Goal: Transaction & Acquisition: Purchase product/service

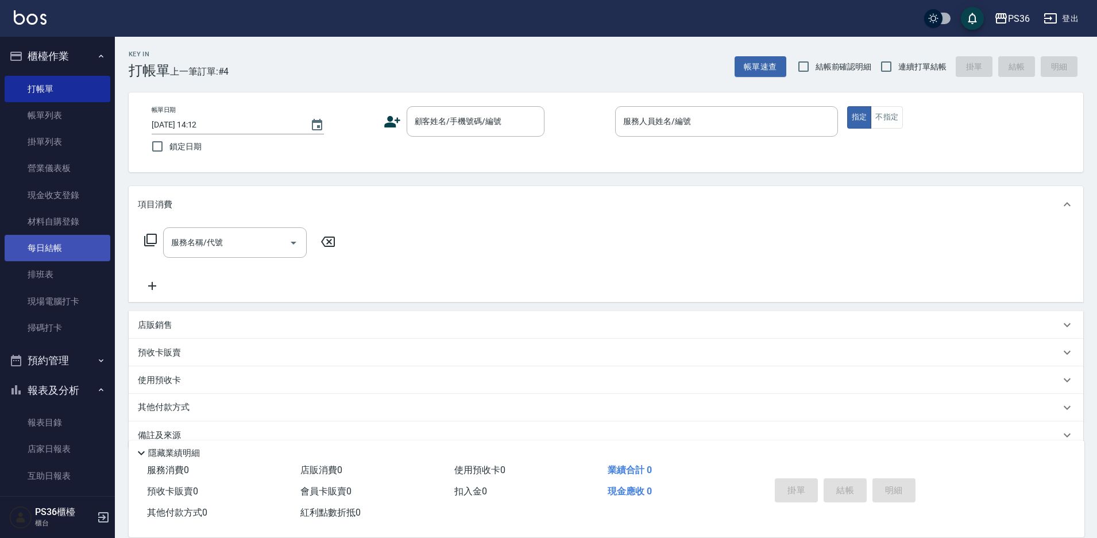
click at [54, 242] on link "每日結帳" at bounding box center [58, 248] width 106 height 26
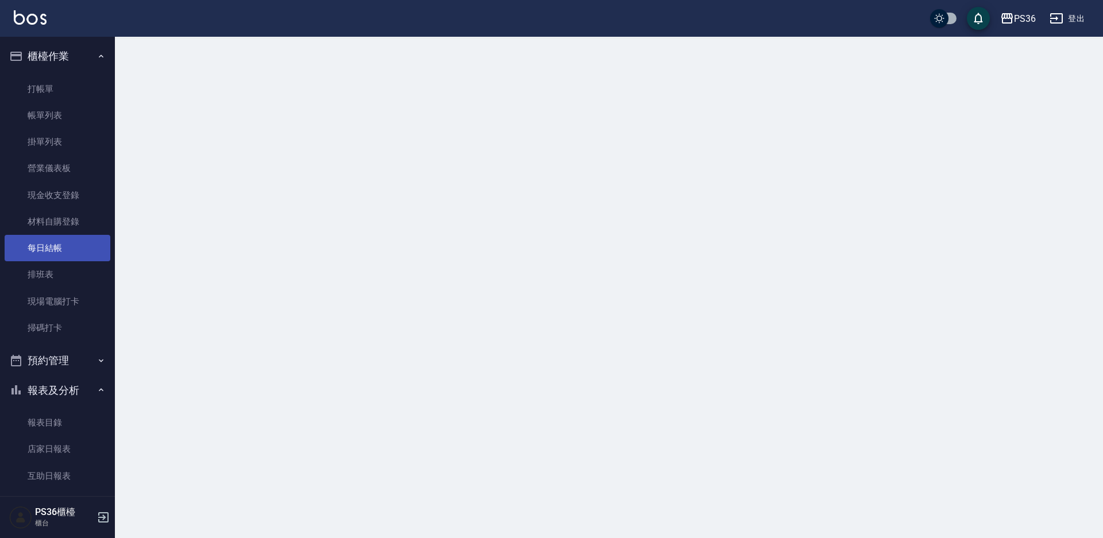
click at [55, 241] on link "每日結帳" at bounding box center [58, 248] width 106 height 26
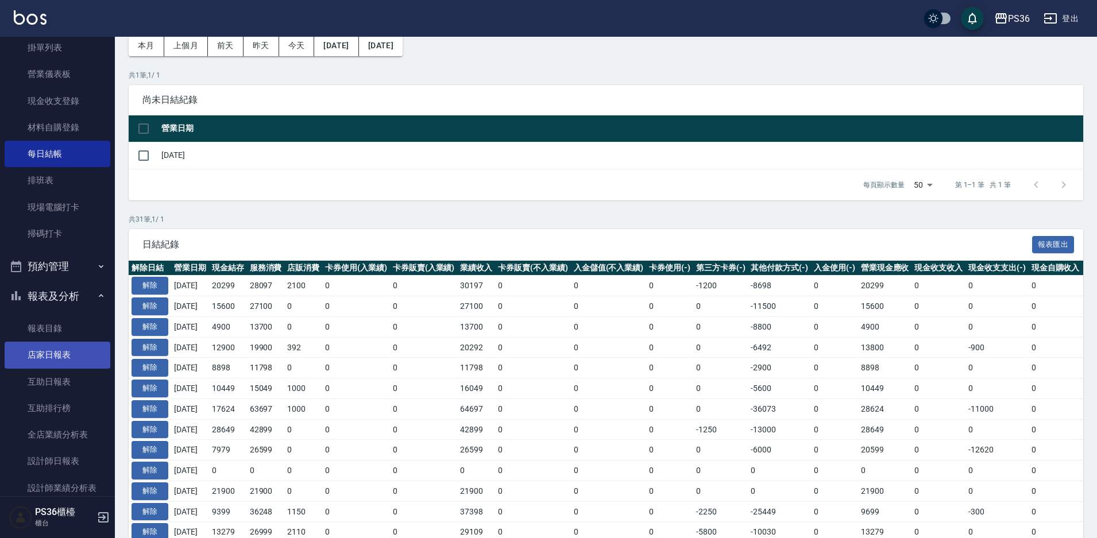
scroll to position [115, 0]
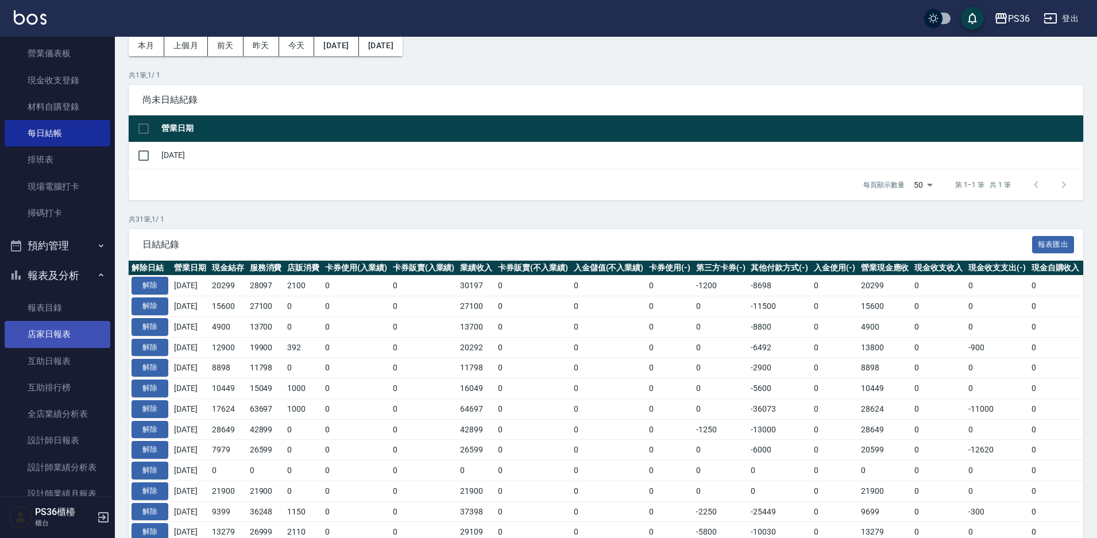
click at [66, 336] on link "店家日報表" at bounding box center [58, 334] width 106 height 26
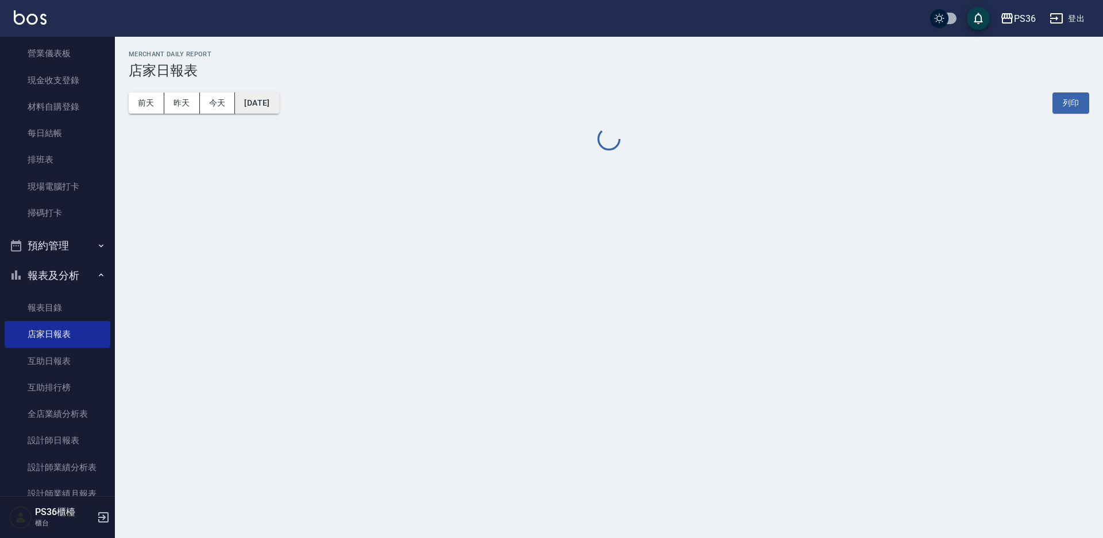
click at [252, 109] on button "[DATE]" at bounding box center [257, 103] width 44 height 21
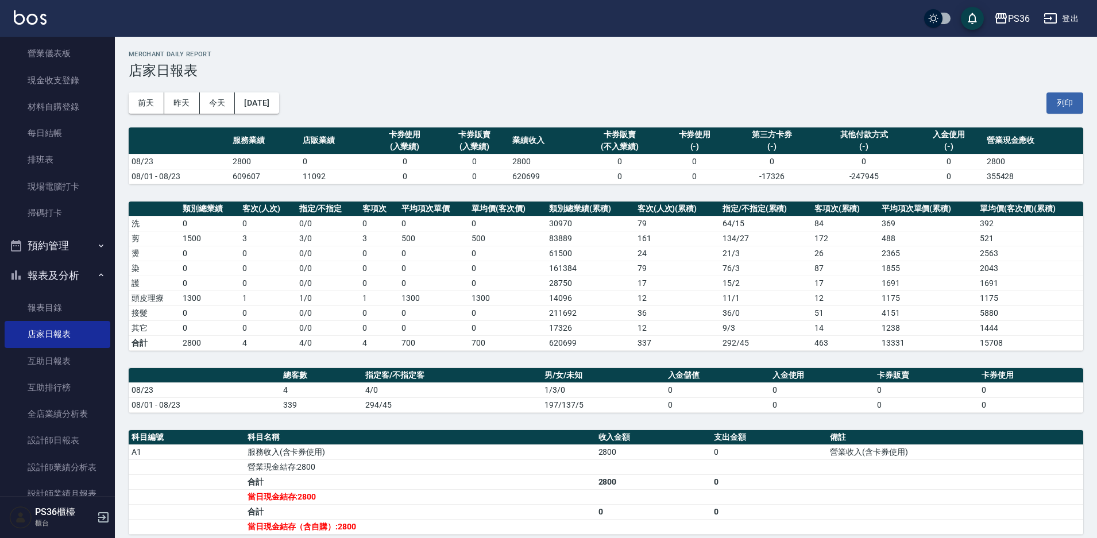
click at [294, 119] on div "[DATE] [DATE] [DATE] [DATE] 列印" at bounding box center [606, 103] width 955 height 49
click at [279, 106] on button "[DATE]" at bounding box center [257, 103] width 44 height 21
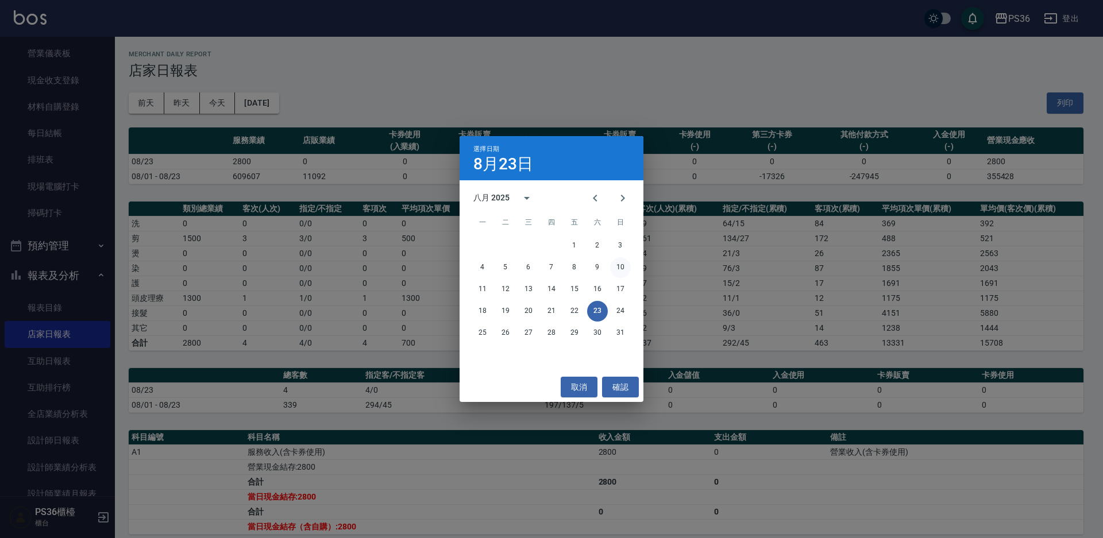
click at [615, 264] on button "10" at bounding box center [620, 267] width 21 height 21
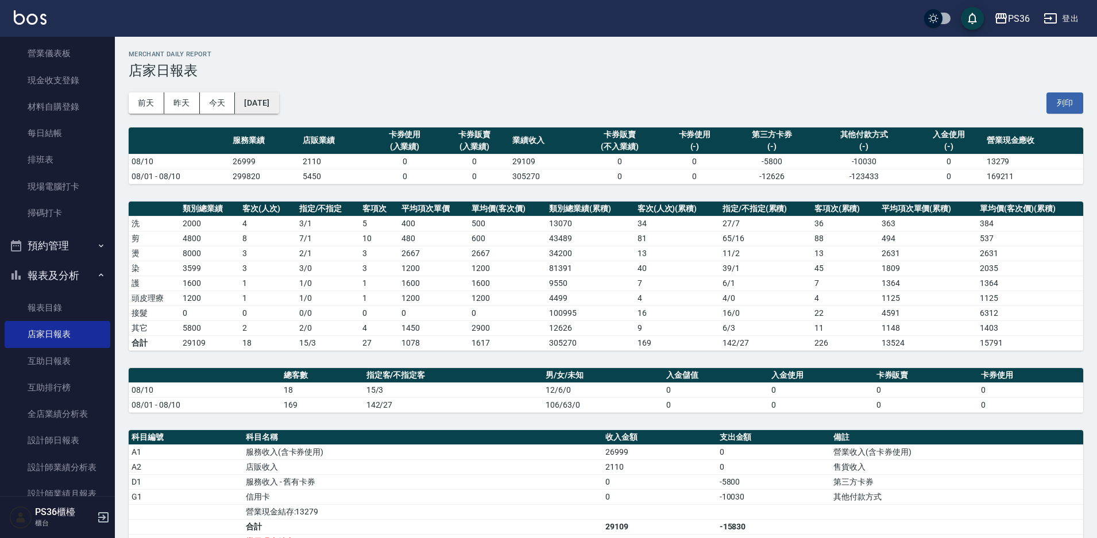
click at [294, 113] on div "[DATE] [DATE] [DATE] [DATE] 列印" at bounding box center [606, 103] width 955 height 49
click at [279, 107] on button "[DATE]" at bounding box center [257, 103] width 44 height 21
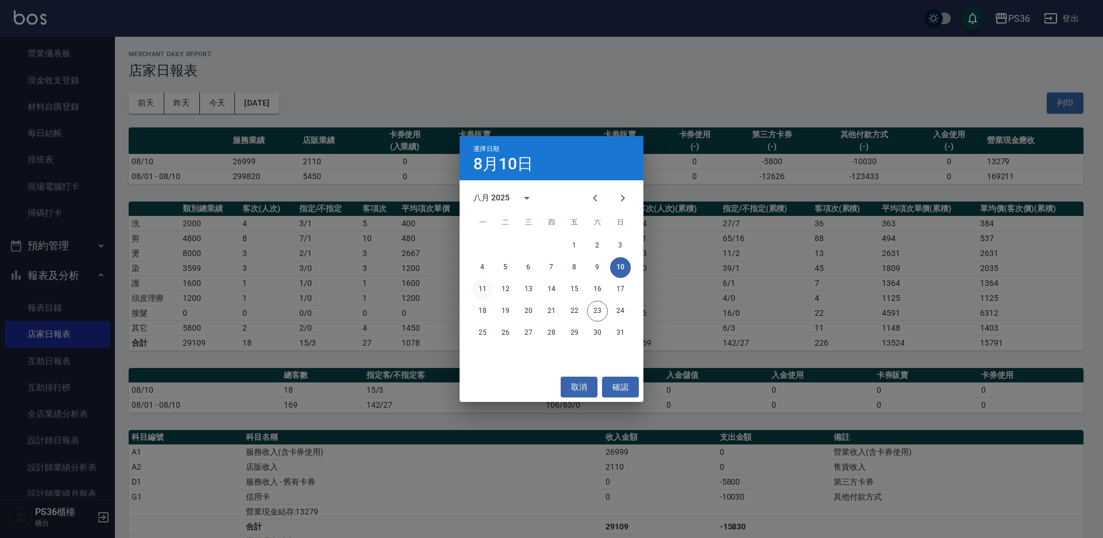
click at [490, 290] on button "11" at bounding box center [482, 289] width 21 height 21
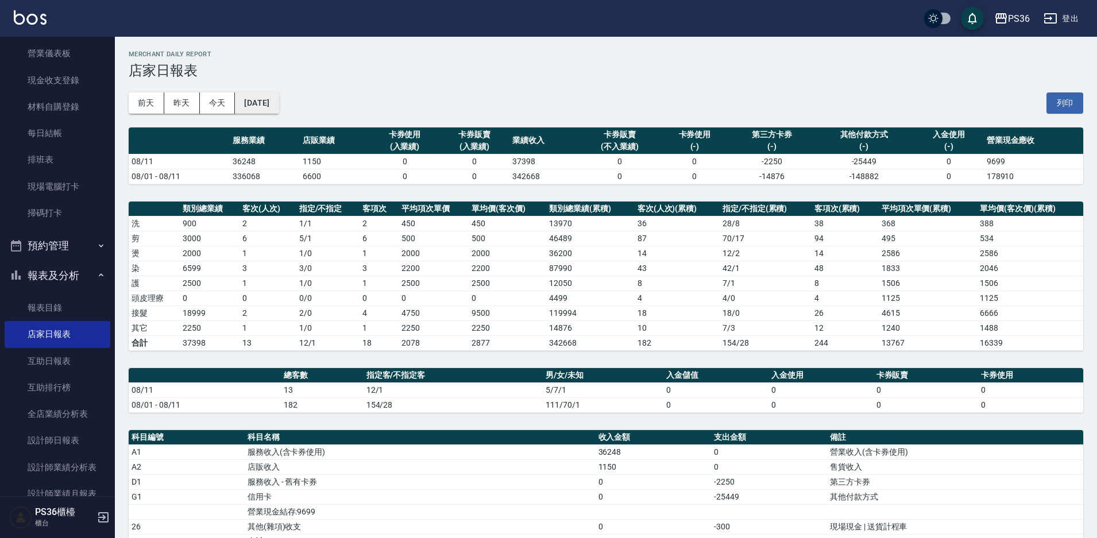
click at [279, 107] on button "[DATE]" at bounding box center [257, 103] width 44 height 21
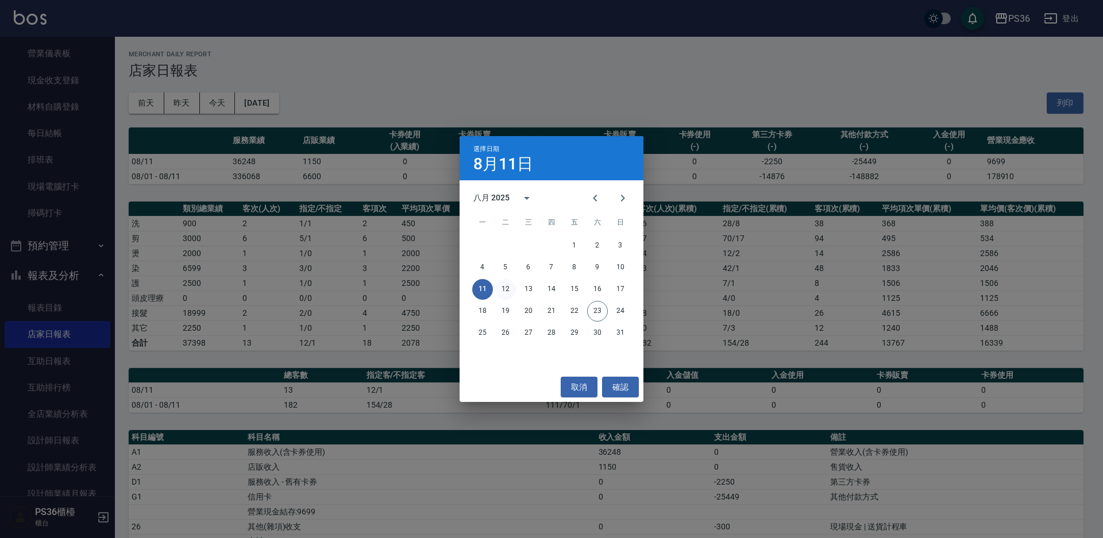
click at [505, 294] on button "12" at bounding box center [505, 289] width 21 height 21
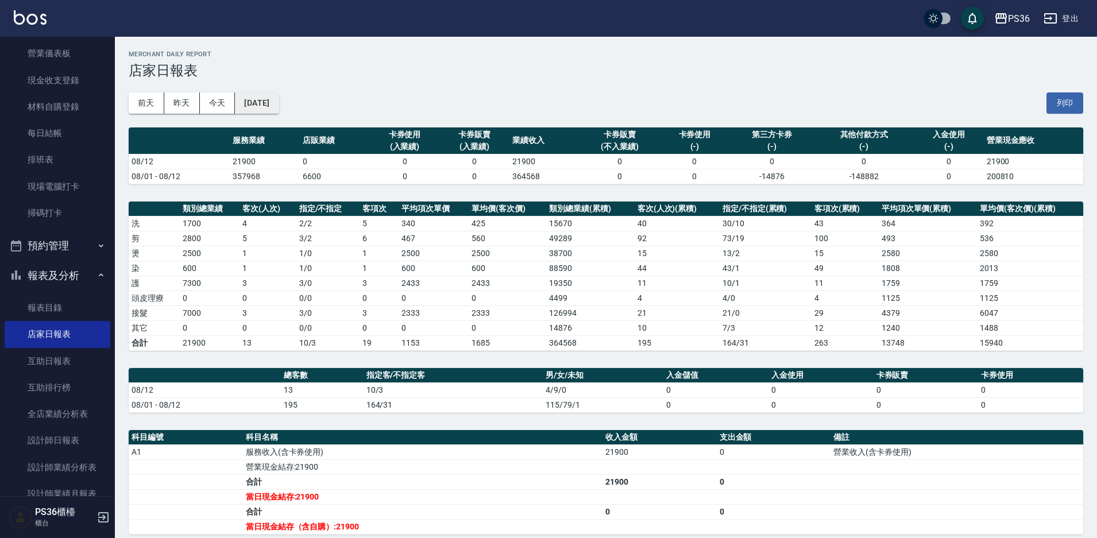
click at [269, 103] on button "[DATE]" at bounding box center [257, 103] width 44 height 21
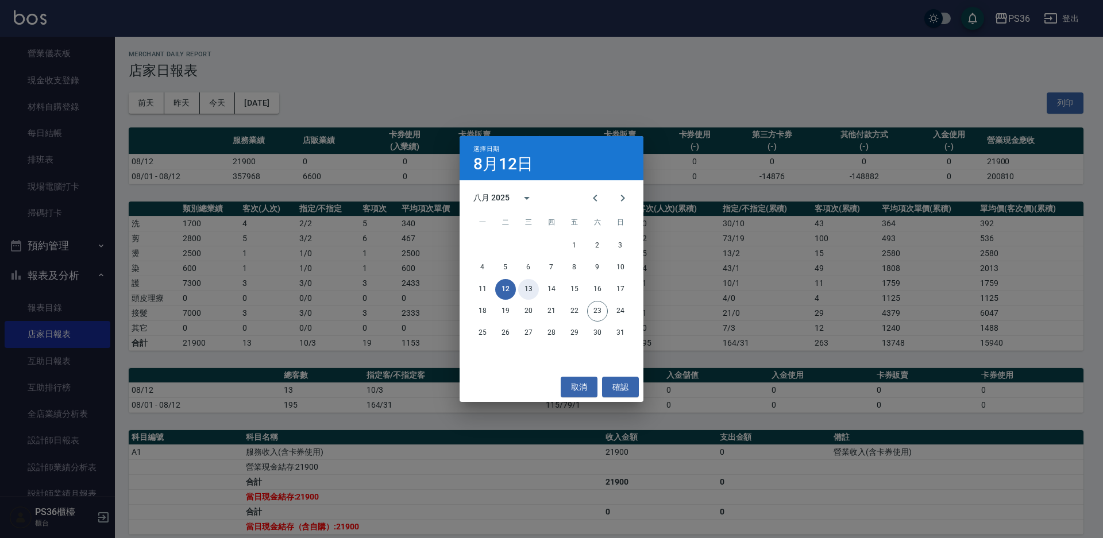
click at [526, 286] on button "13" at bounding box center [528, 289] width 21 height 21
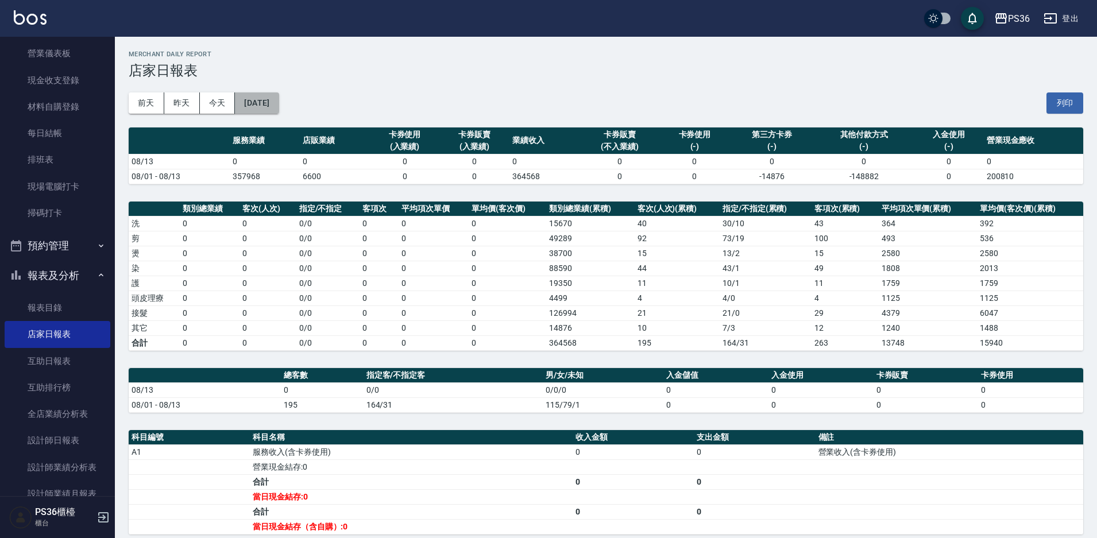
click at [264, 99] on button "[DATE]" at bounding box center [257, 103] width 44 height 21
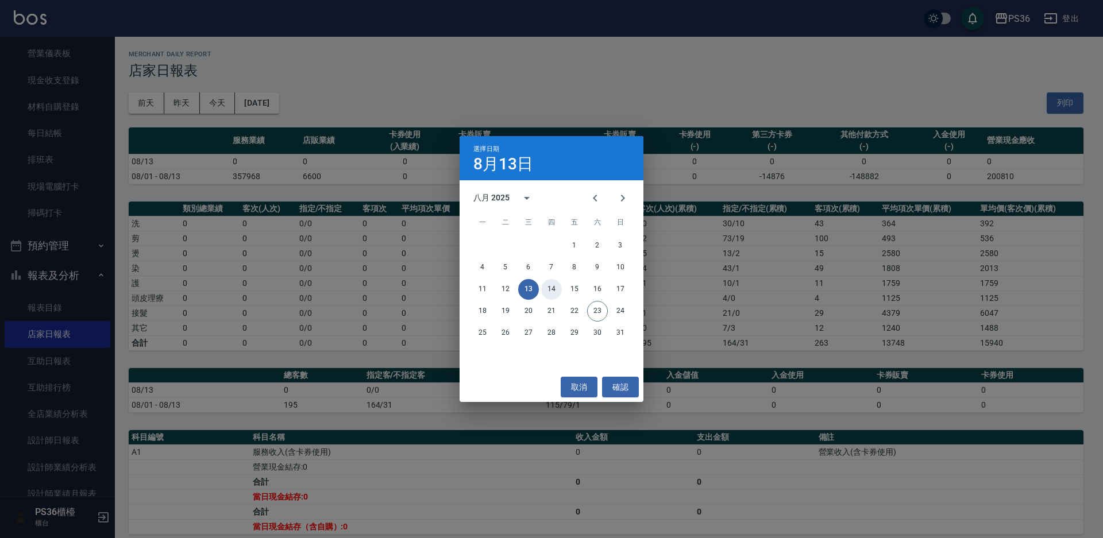
click at [548, 288] on button "14" at bounding box center [551, 289] width 21 height 21
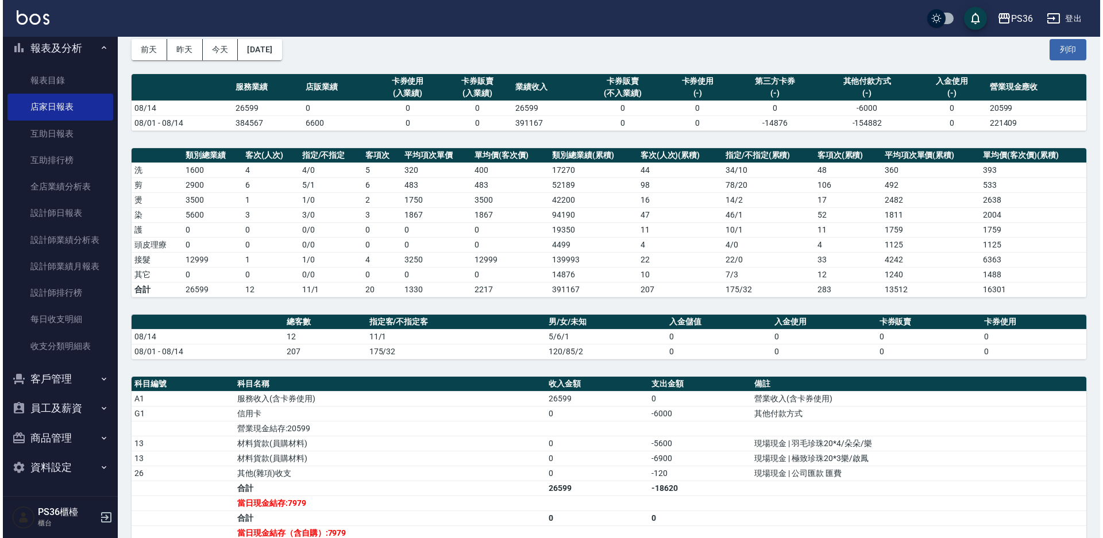
scroll to position [49, 0]
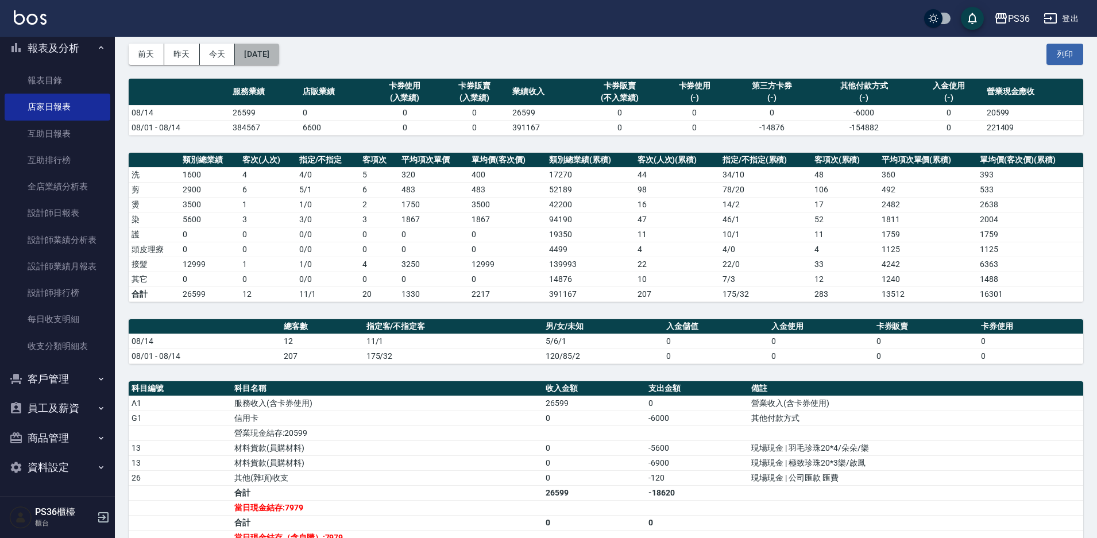
click at [251, 52] on button "[DATE]" at bounding box center [257, 54] width 44 height 21
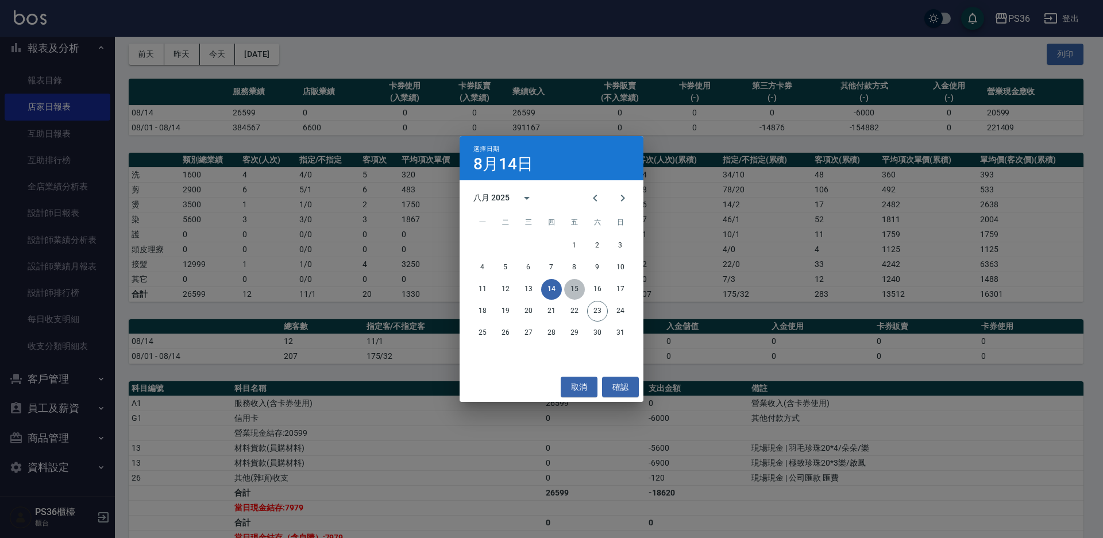
click at [570, 286] on button "15" at bounding box center [574, 289] width 21 height 21
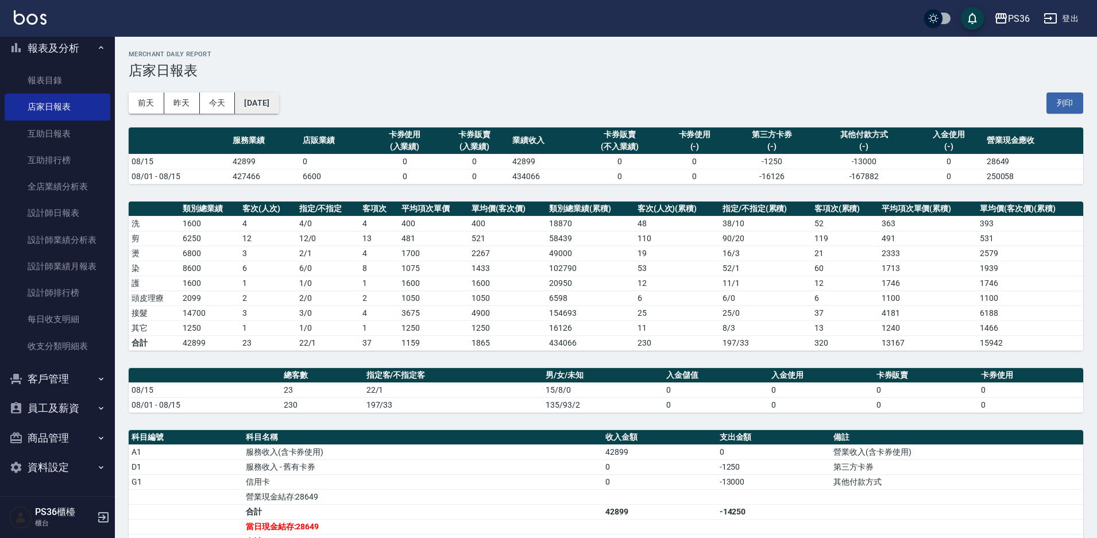
click at [279, 103] on button "[DATE]" at bounding box center [257, 103] width 44 height 21
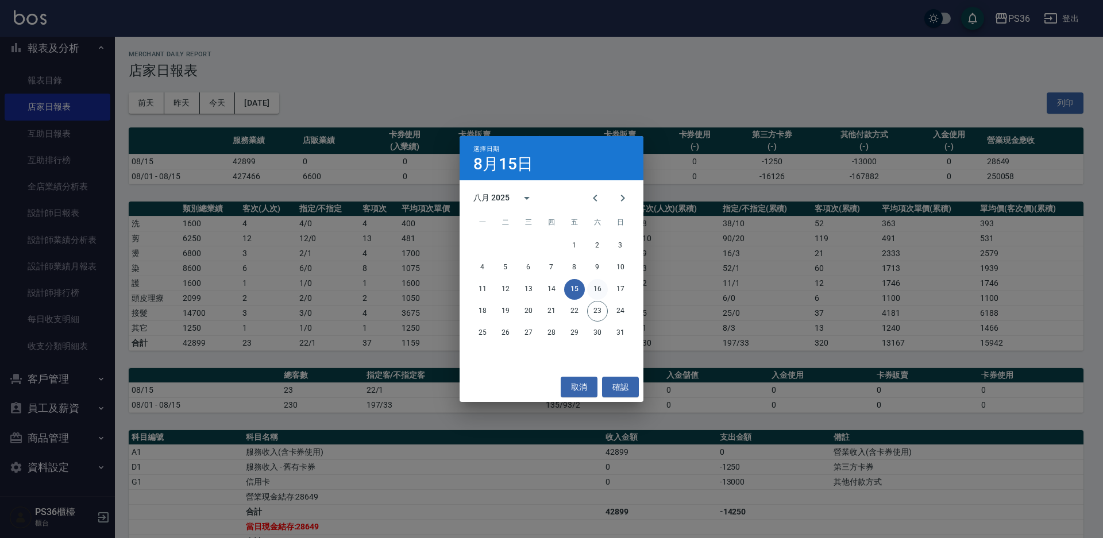
click at [596, 288] on button "16" at bounding box center [597, 289] width 21 height 21
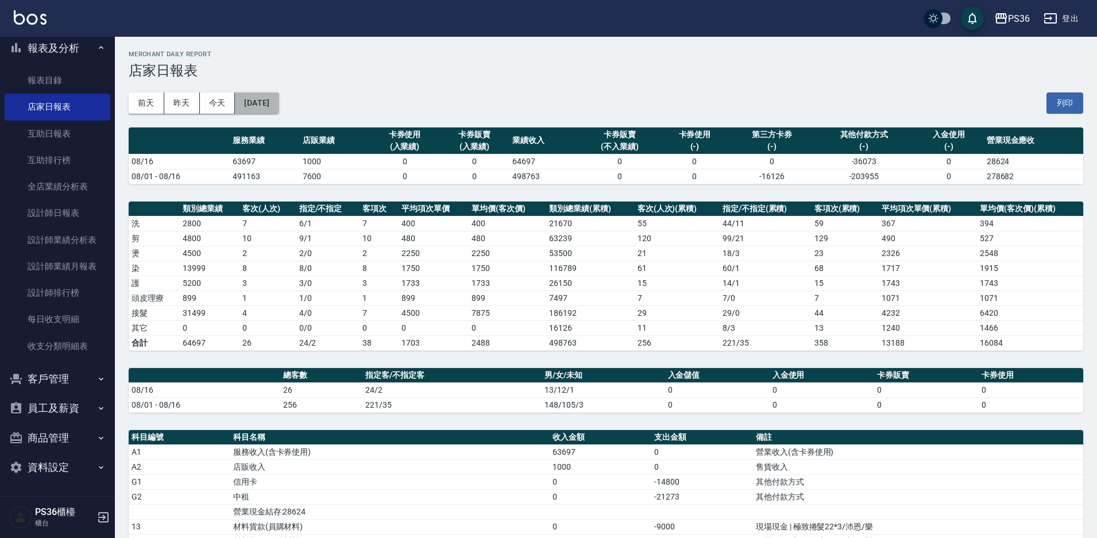
click at [254, 110] on button "[DATE]" at bounding box center [257, 103] width 44 height 21
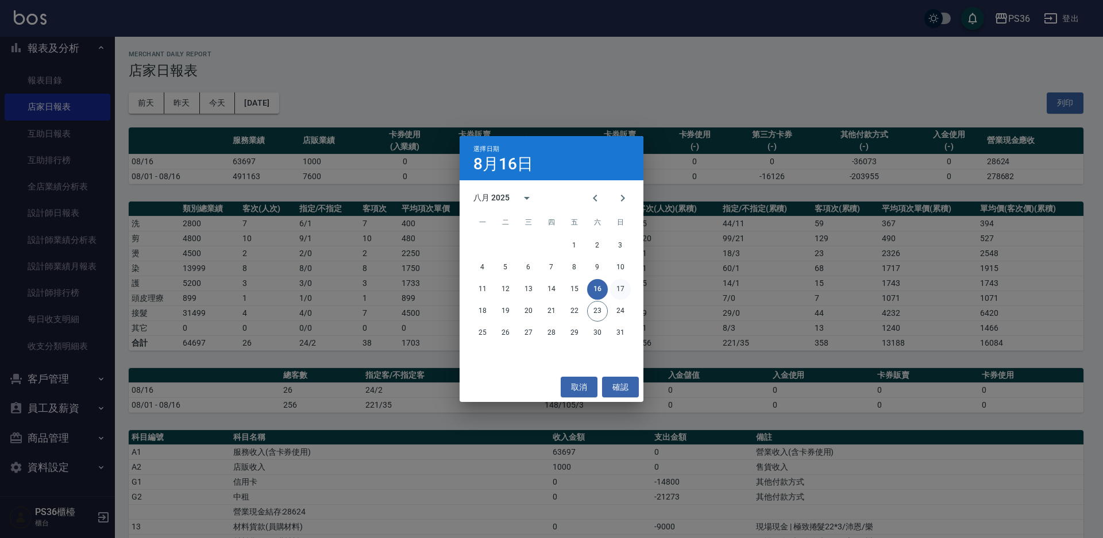
click at [622, 288] on button "17" at bounding box center [620, 289] width 21 height 21
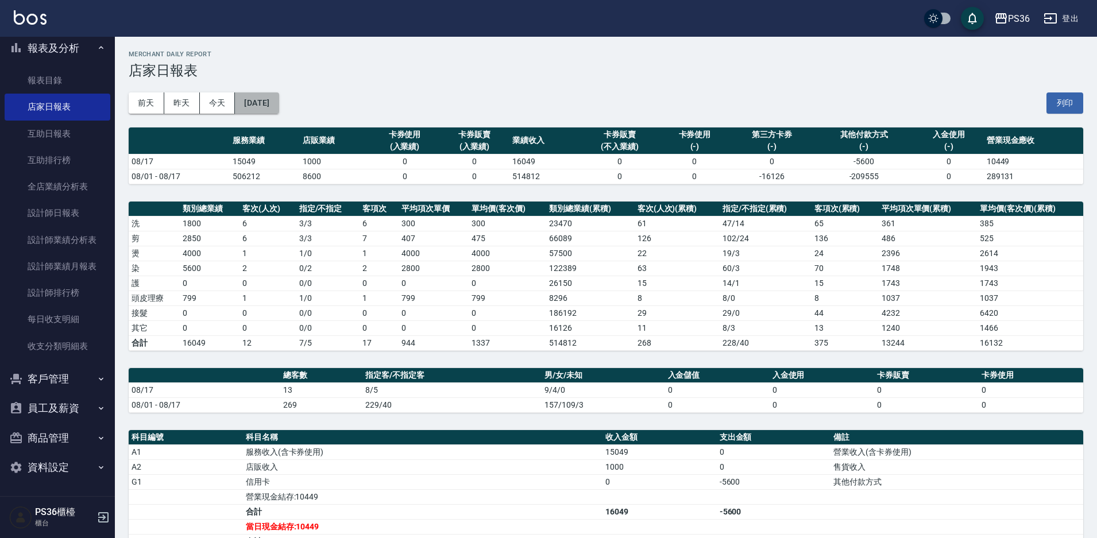
click at [279, 106] on button "[DATE]" at bounding box center [257, 103] width 44 height 21
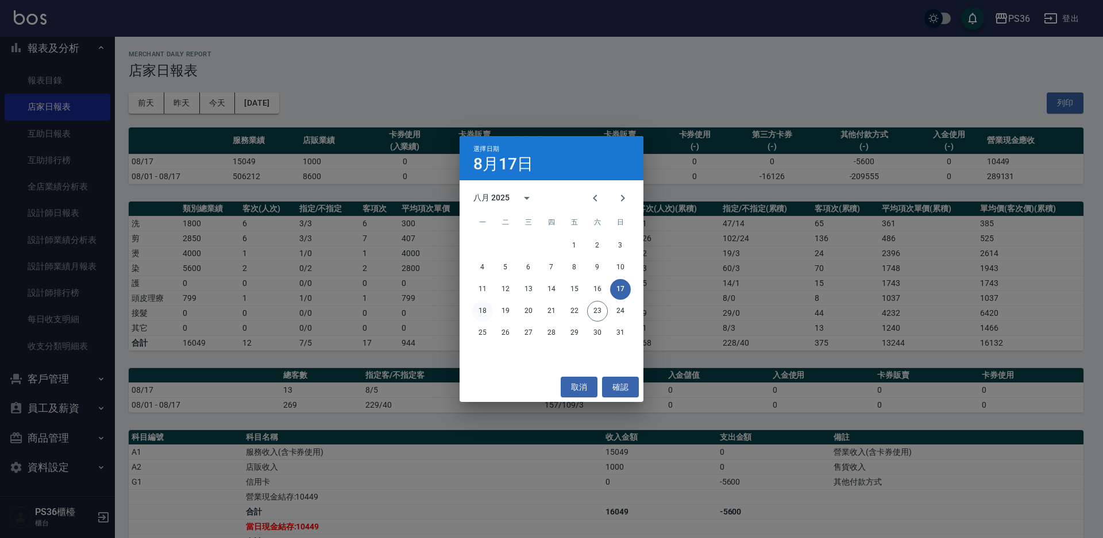
click at [483, 312] on button "18" at bounding box center [482, 311] width 21 height 21
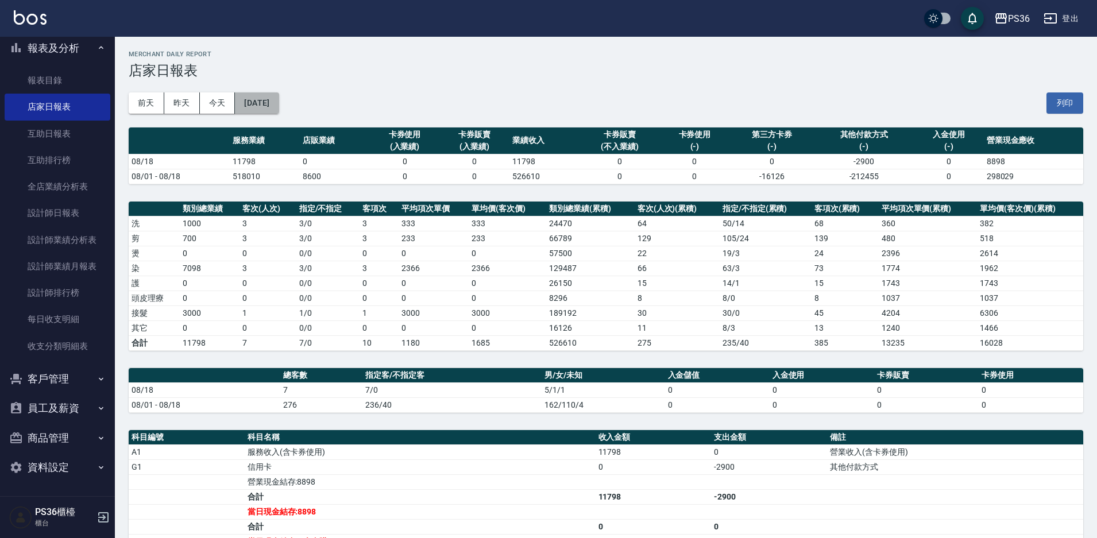
click at [279, 103] on button "[DATE]" at bounding box center [257, 103] width 44 height 21
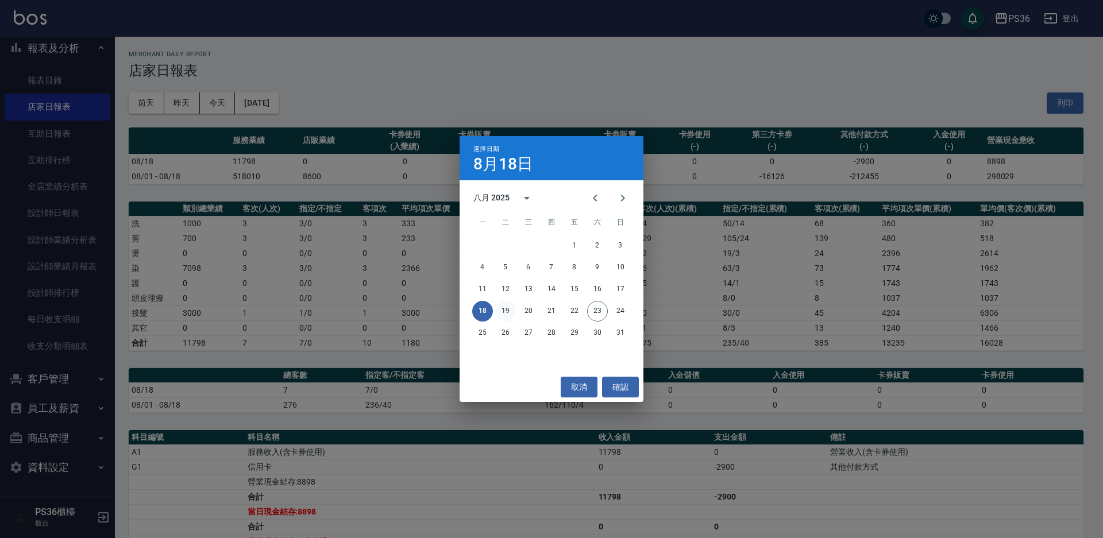
click at [510, 310] on button "19" at bounding box center [505, 311] width 21 height 21
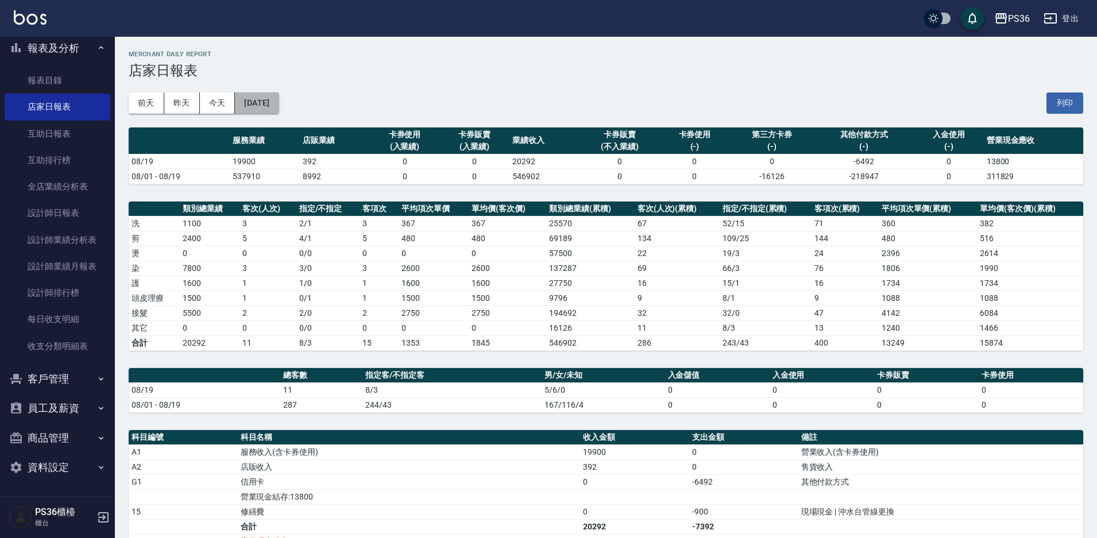
click at [279, 111] on button "[DATE]" at bounding box center [257, 103] width 44 height 21
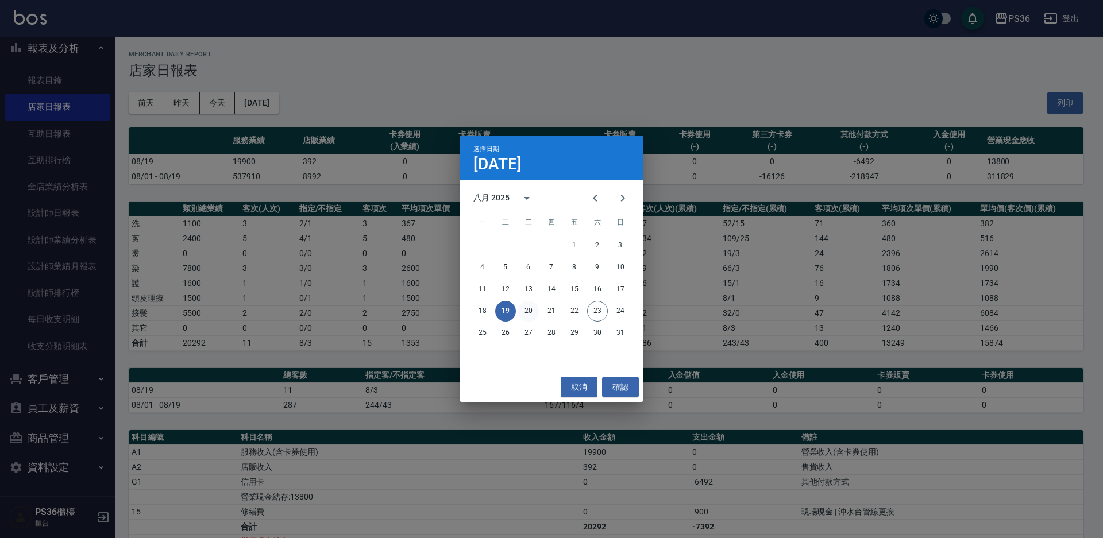
click at [522, 314] on button "20" at bounding box center [528, 311] width 21 height 21
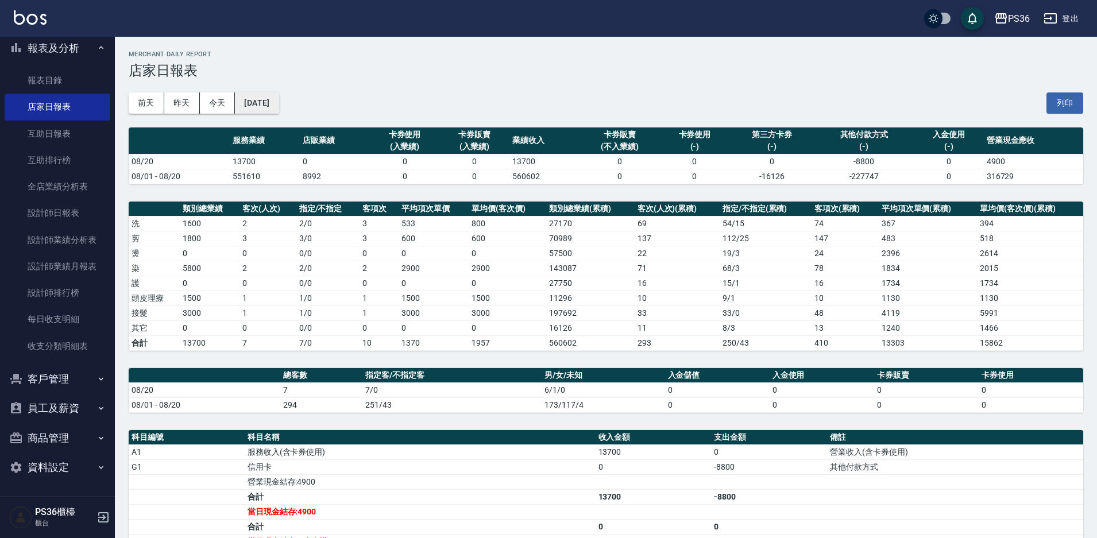
click at [269, 106] on button "[DATE]" at bounding box center [257, 103] width 44 height 21
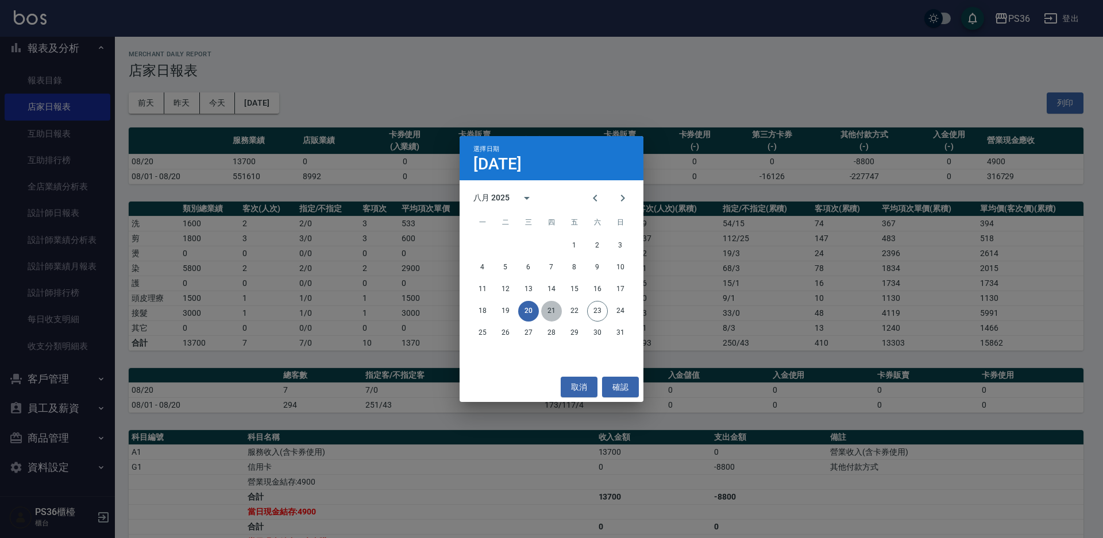
click at [555, 311] on button "21" at bounding box center [551, 311] width 21 height 21
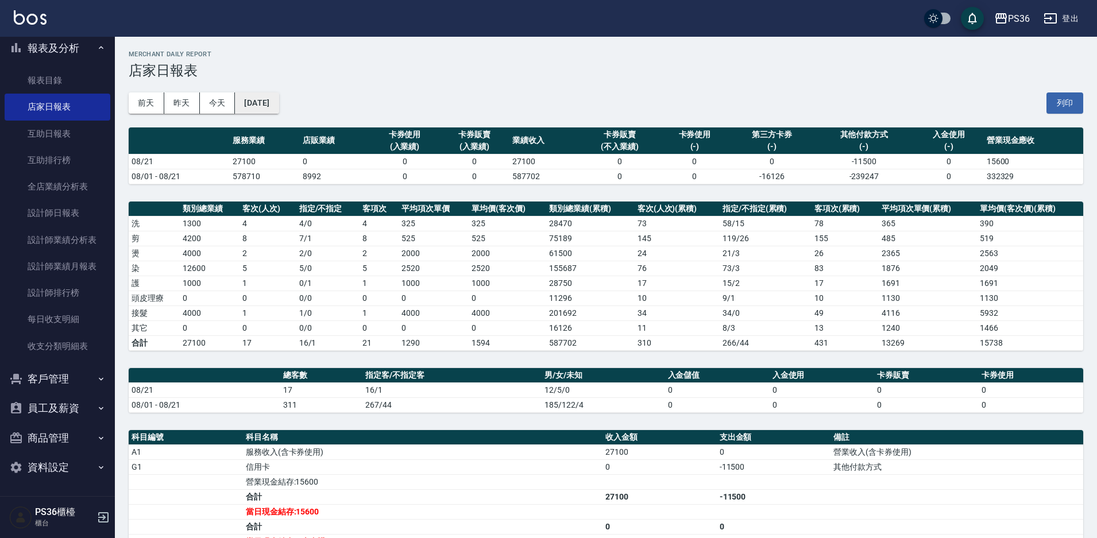
click at [276, 113] on button "[DATE]" at bounding box center [257, 103] width 44 height 21
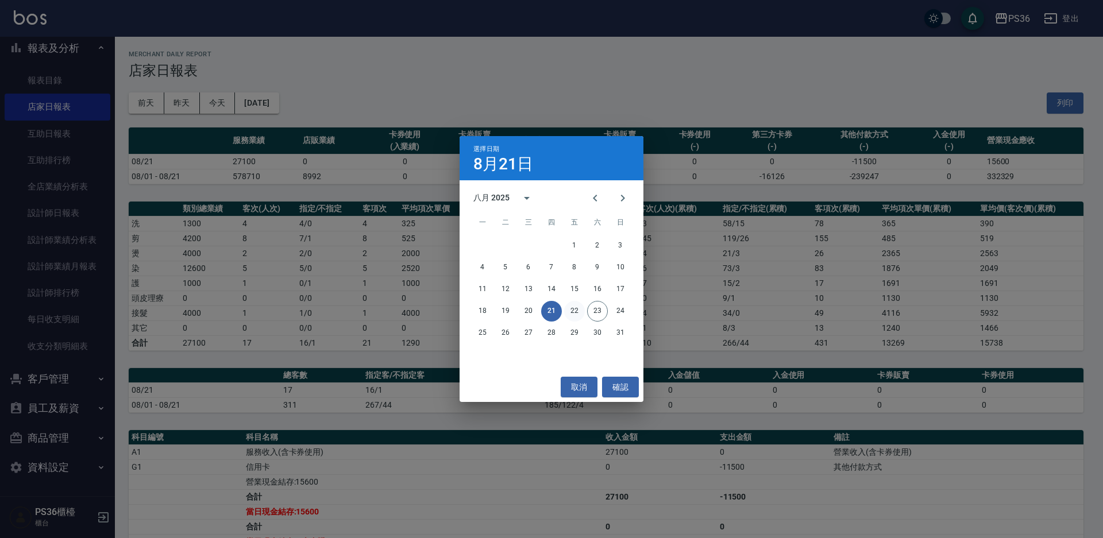
click at [570, 307] on button "22" at bounding box center [574, 311] width 21 height 21
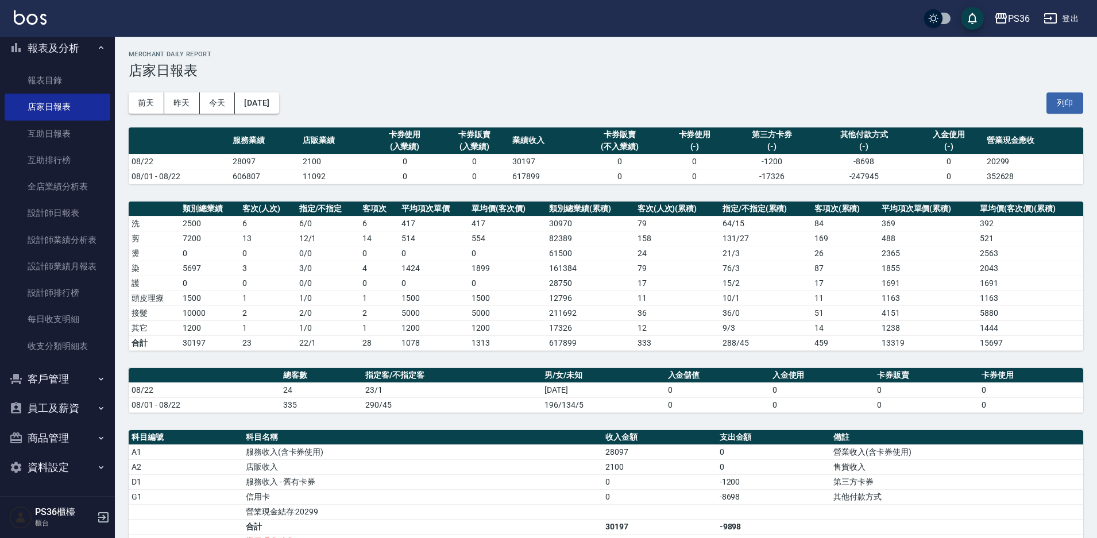
click at [278, 121] on div "[DATE] [DATE] [DATE] [DATE] 列印" at bounding box center [606, 103] width 955 height 49
click at [279, 109] on button "[DATE]" at bounding box center [257, 103] width 44 height 21
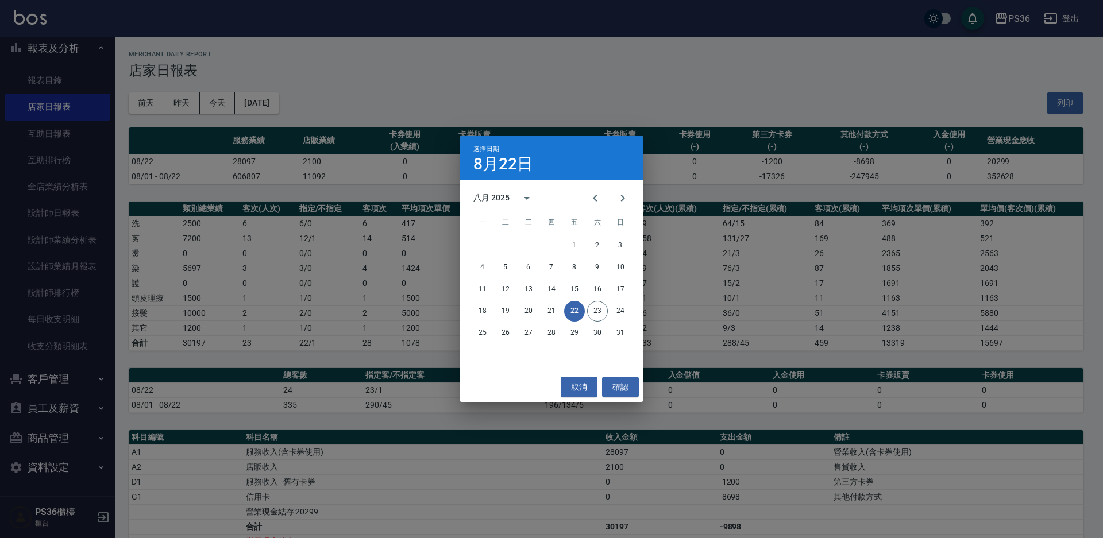
click at [461, 395] on div "取消 確認" at bounding box center [552, 387] width 184 height 30
click at [580, 383] on button "取消" at bounding box center [579, 387] width 37 height 21
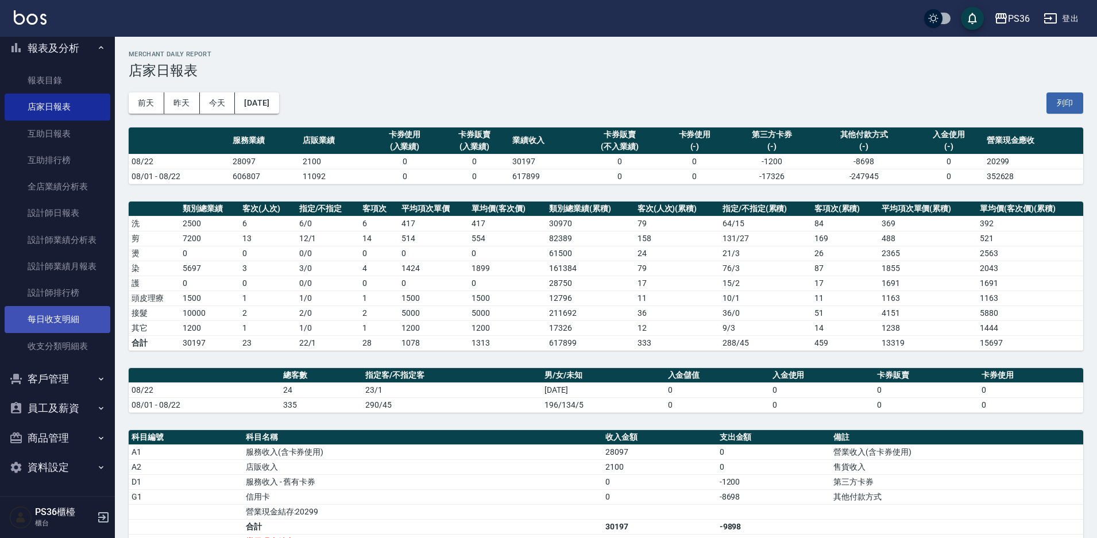
click at [15, 311] on link "每日收支明細" at bounding box center [58, 319] width 106 height 26
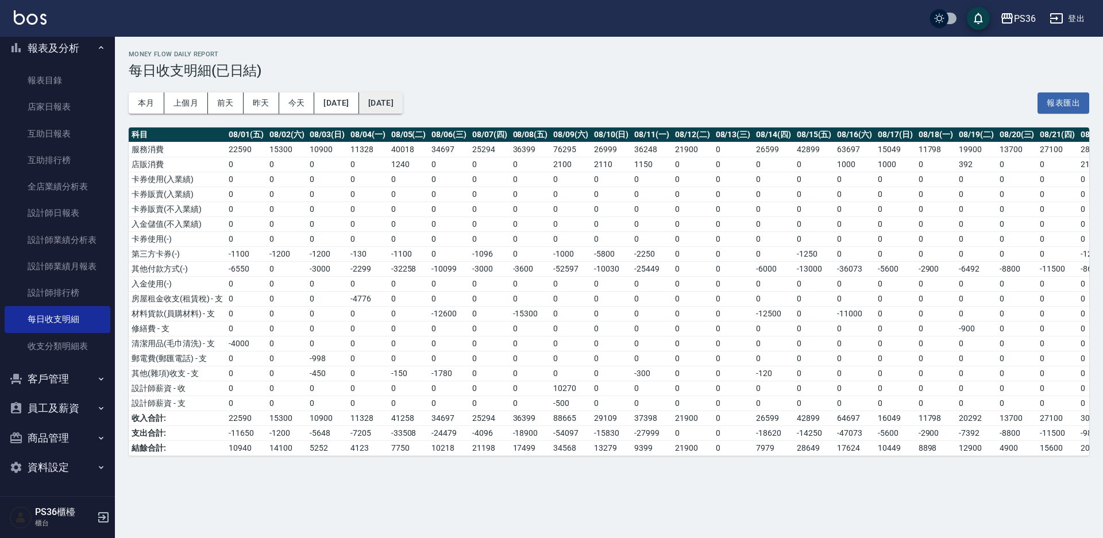
click at [403, 98] on button "[DATE]" at bounding box center [381, 103] width 44 height 21
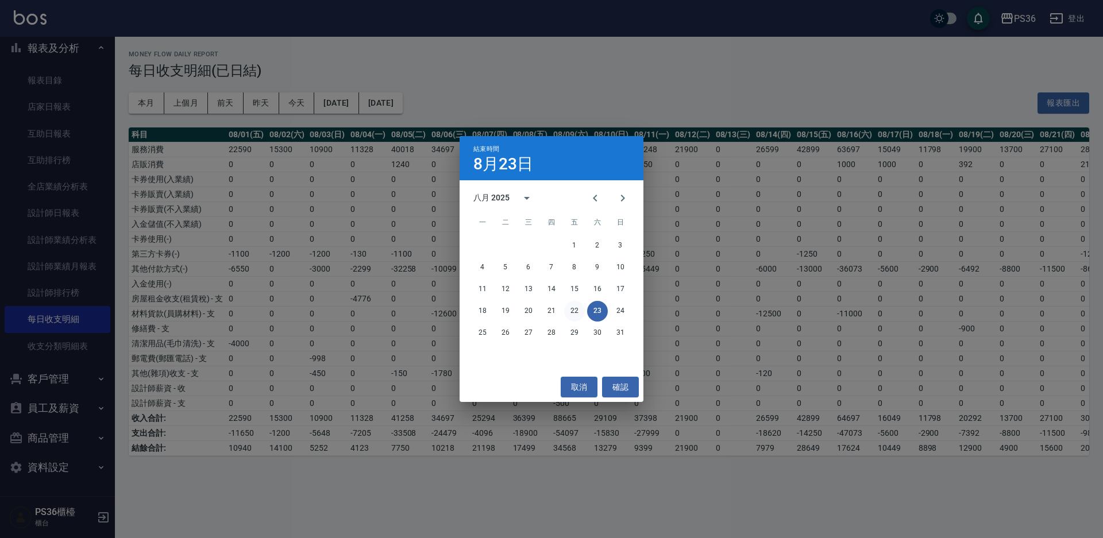
click at [577, 308] on button "22" at bounding box center [574, 311] width 21 height 21
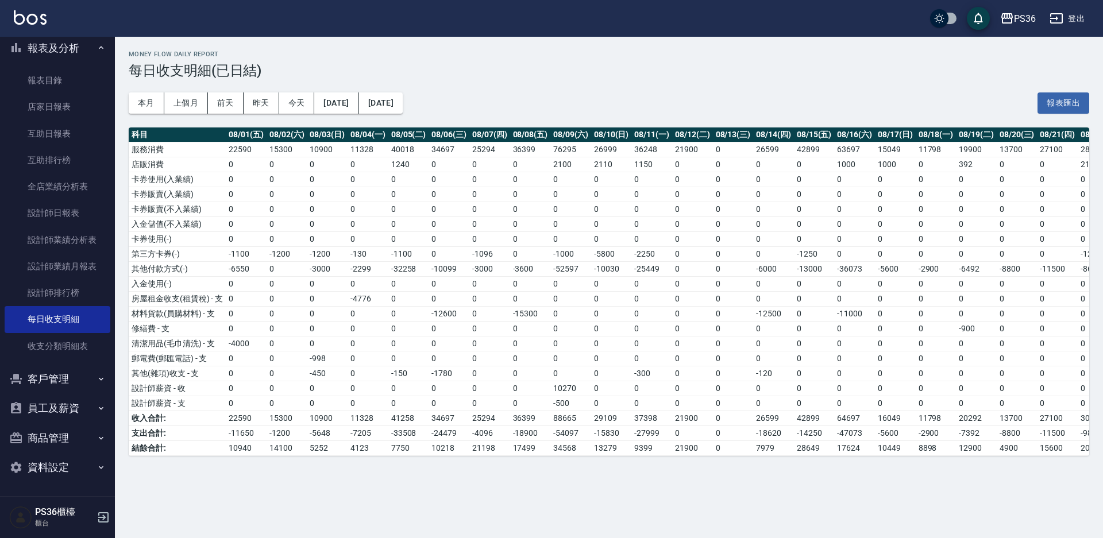
scroll to position [0, 64]
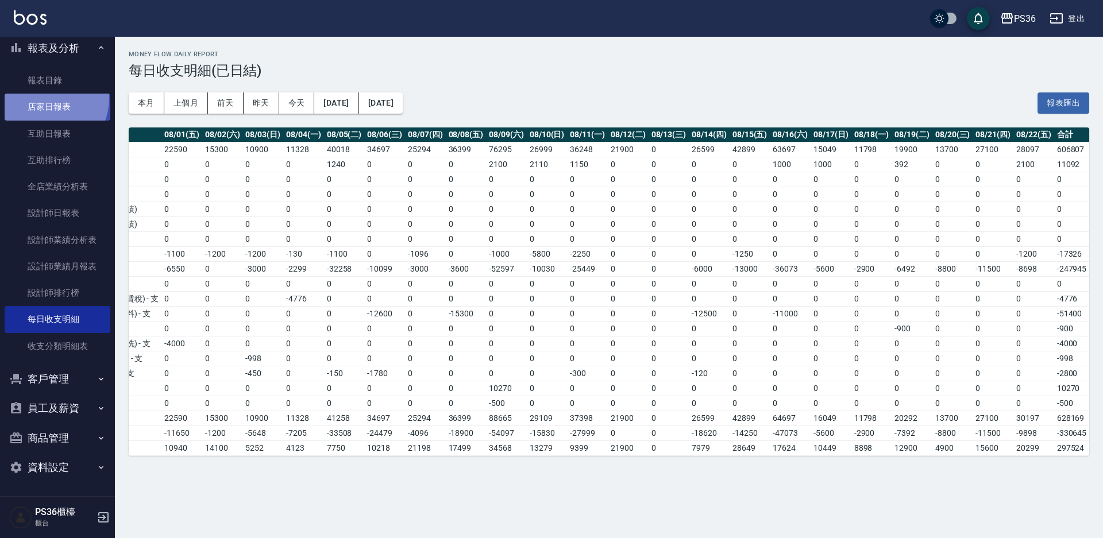
click at [44, 98] on link "店家日報表" at bounding box center [58, 107] width 106 height 26
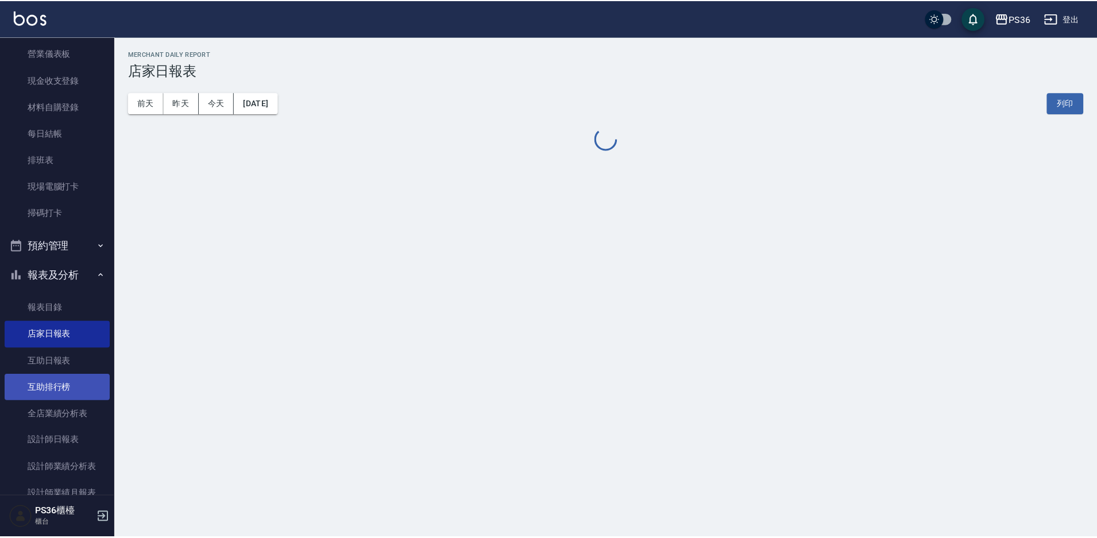
scroll to position [342, 0]
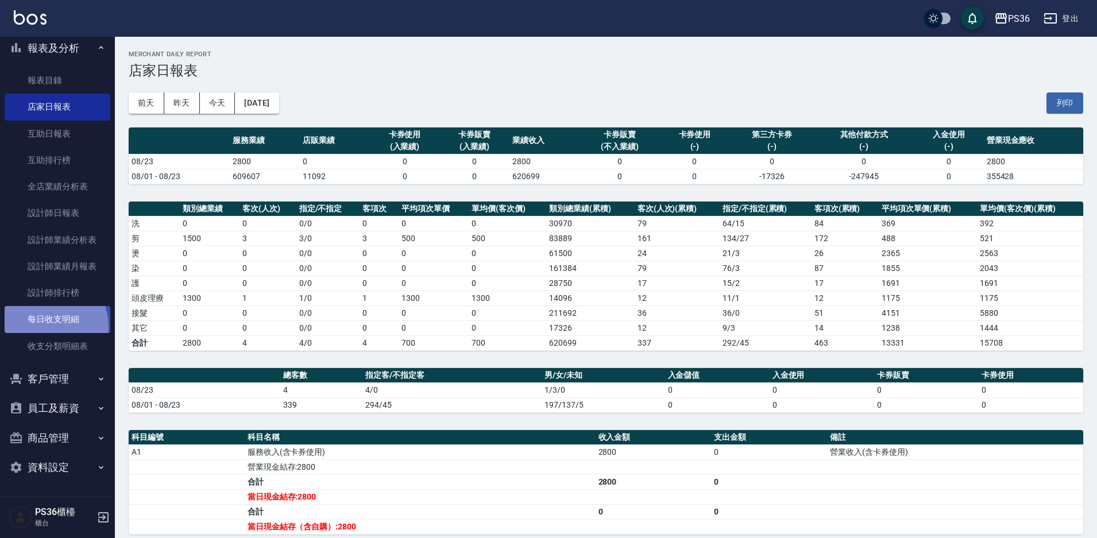
click at [44, 327] on link "每日收支明細" at bounding box center [58, 319] width 106 height 26
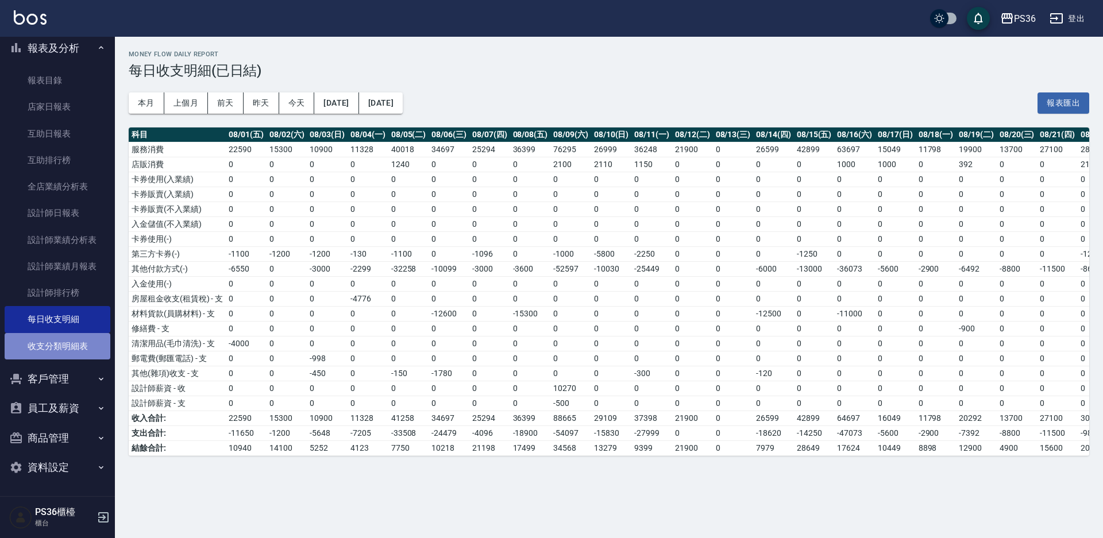
click at [69, 344] on link "收支分類明細表" at bounding box center [58, 346] width 106 height 26
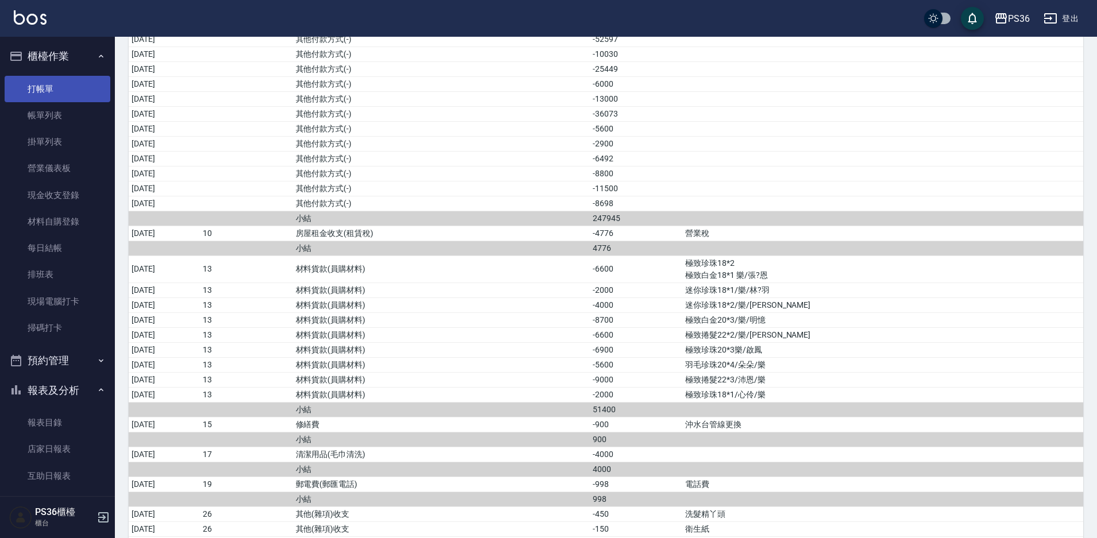
click at [64, 82] on link "打帳單" at bounding box center [58, 89] width 106 height 26
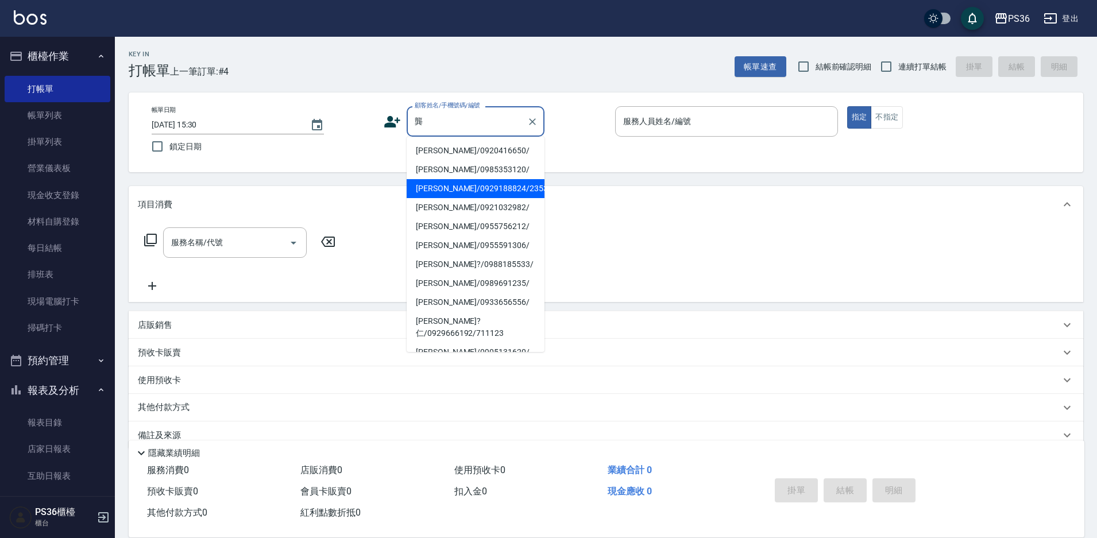
click at [445, 195] on li "[PERSON_NAME]/0929188824/2353" at bounding box center [476, 188] width 138 height 19
type input "[PERSON_NAME]/0929188824/2353"
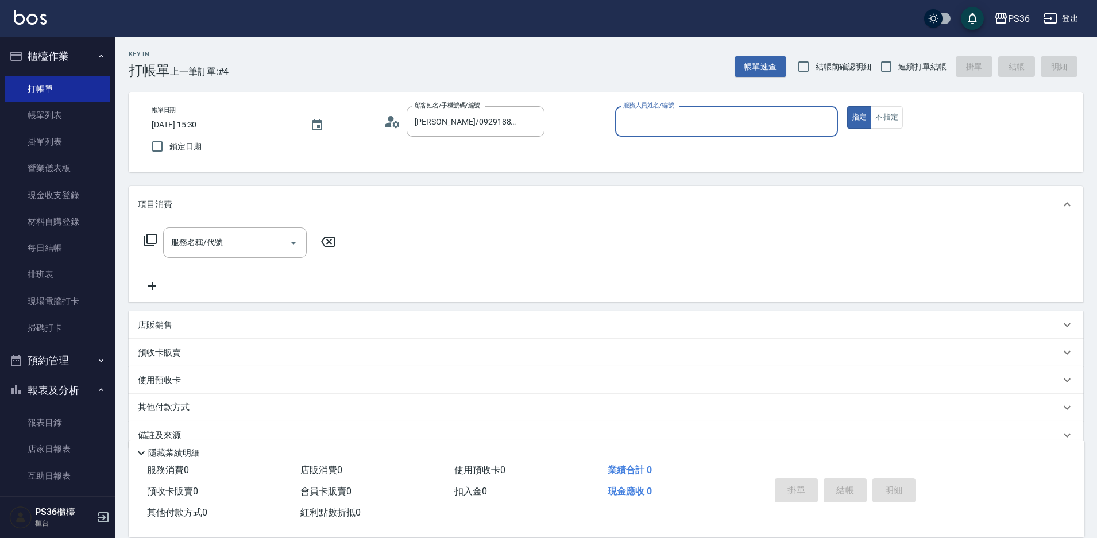
type input "EJ-7"
click at [230, 244] on input "服務名稱/代號" at bounding box center [226, 243] width 116 height 20
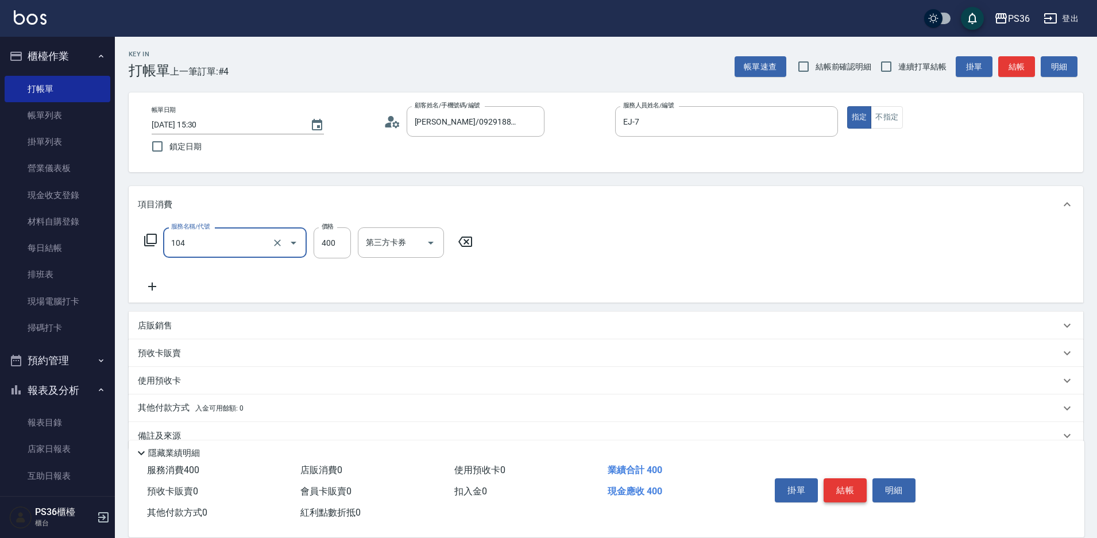
type input "B級單剪(104)"
click at [842, 494] on button "結帳" at bounding box center [845, 491] width 43 height 24
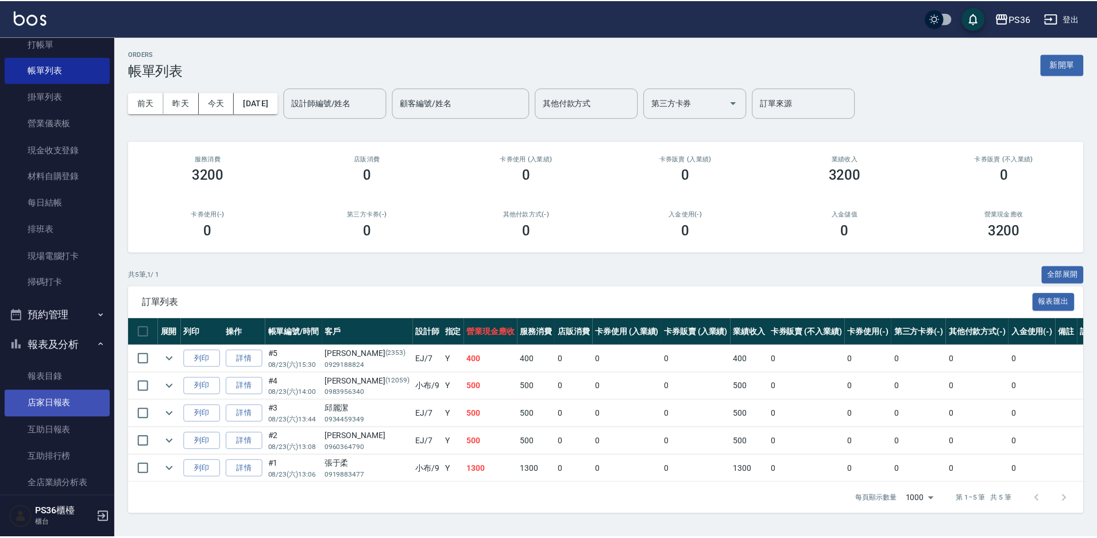
scroll to position [115, 0]
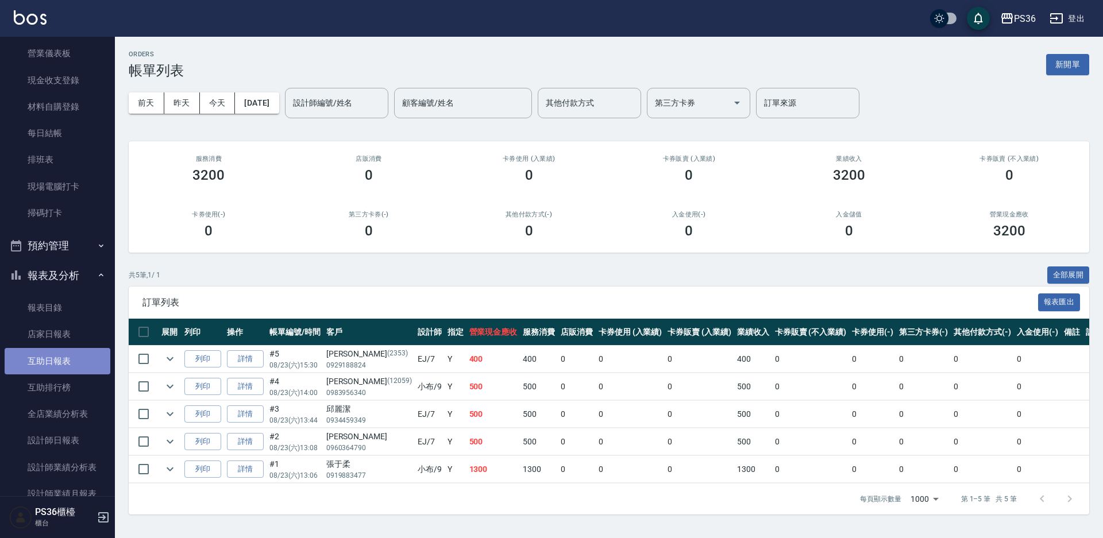
click at [63, 349] on link "互助日報表" at bounding box center [58, 361] width 106 height 26
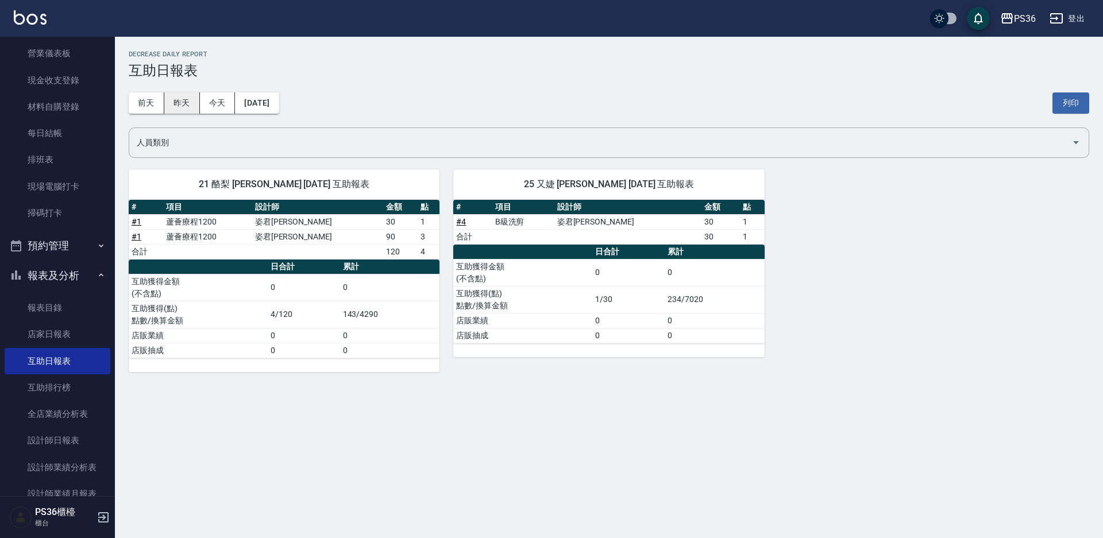
click at [186, 98] on button "昨天" at bounding box center [182, 103] width 36 height 21
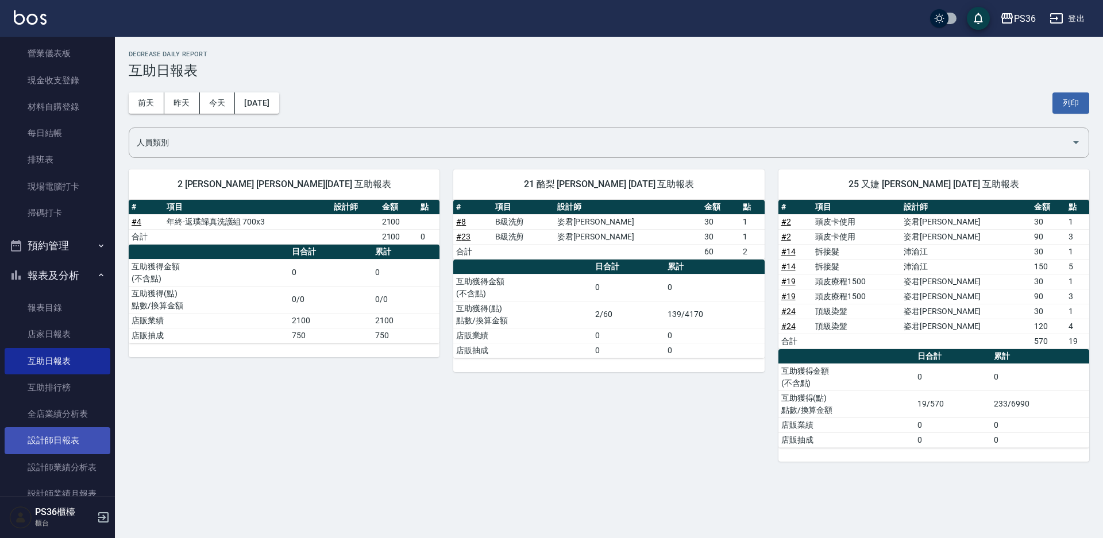
click at [78, 434] on link "設計師日報表" at bounding box center [58, 441] width 106 height 26
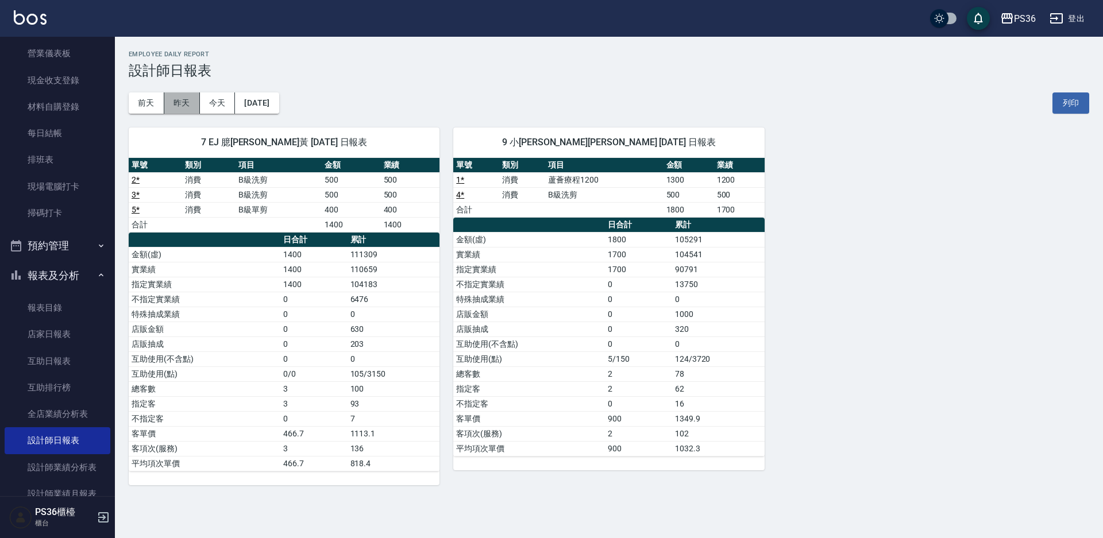
click at [184, 105] on button "昨天" at bounding box center [182, 103] width 36 height 21
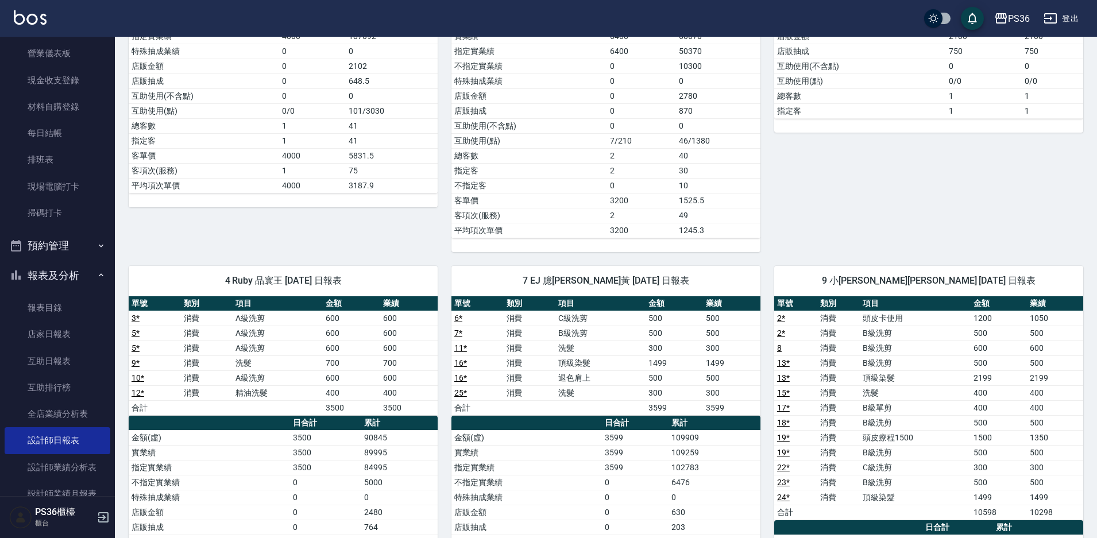
scroll to position [230, 0]
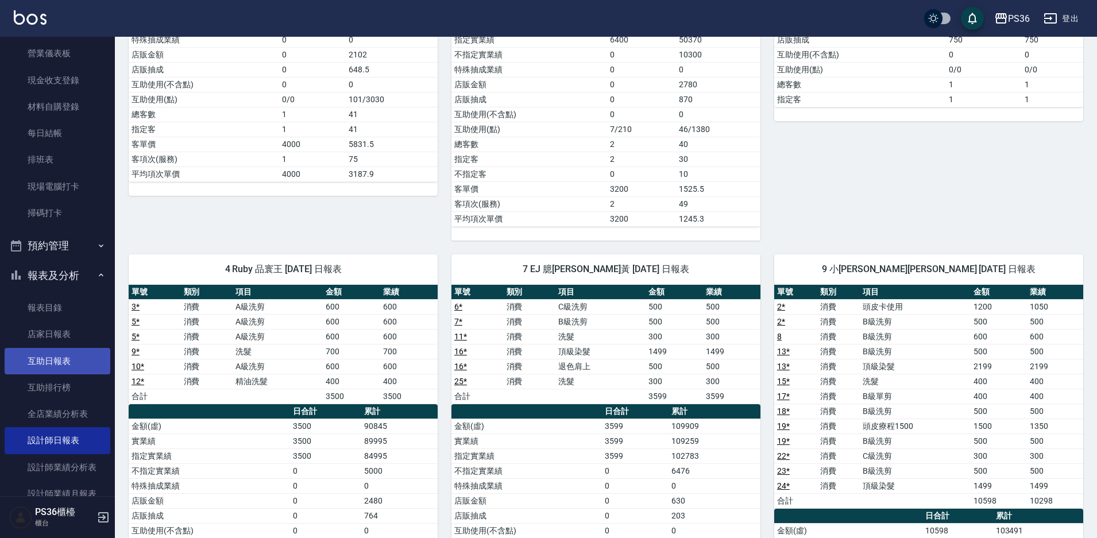
click at [70, 361] on link "互助日報表" at bounding box center [58, 361] width 106 height 26
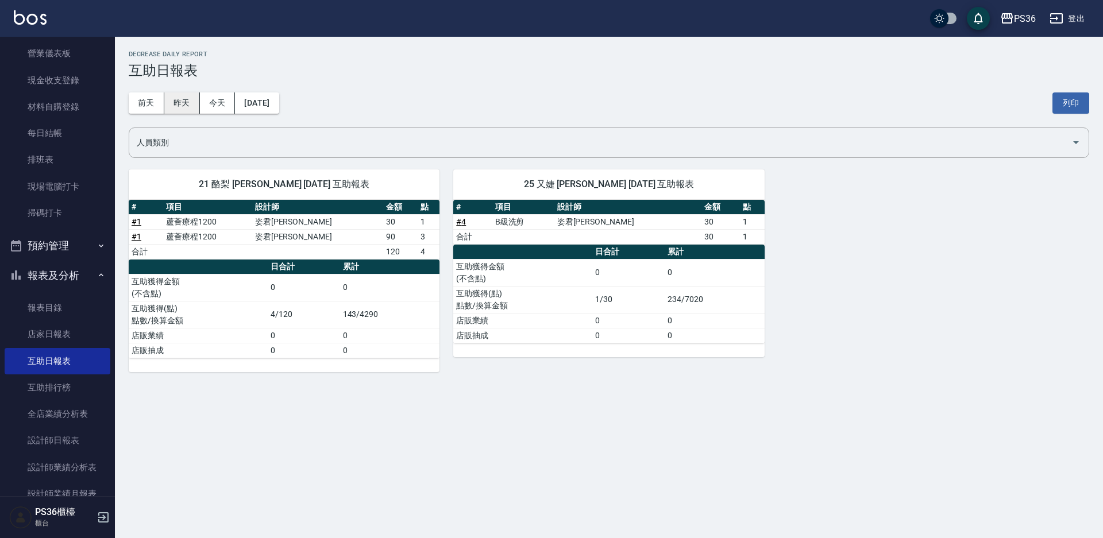
click at [183, 104] on button "昨天" at bounding box center [182, 103] width 36 height 21
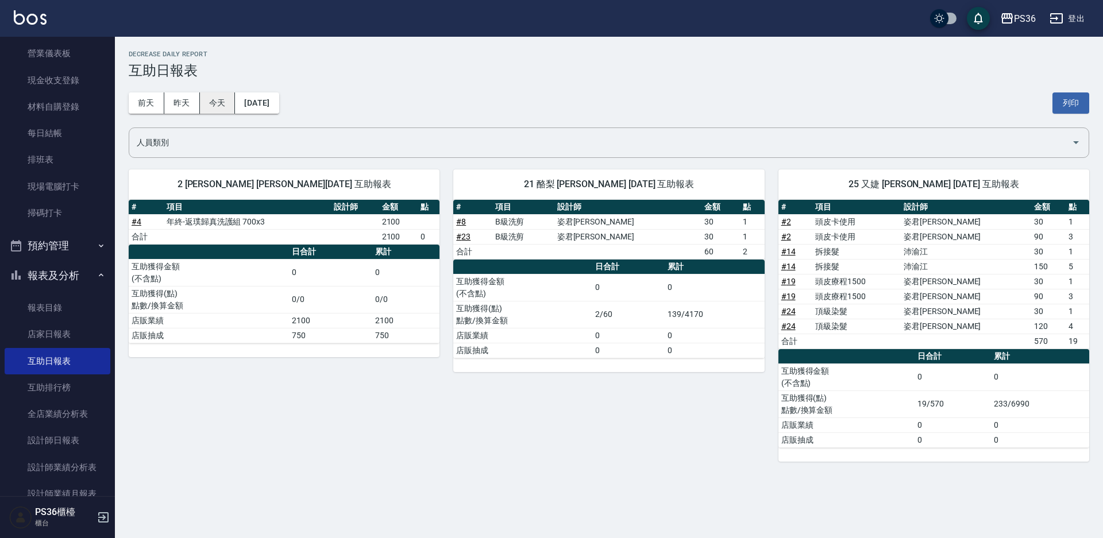
click at [209, 101] on button "今天" at bounding box center [218, 103] width 36 height 21
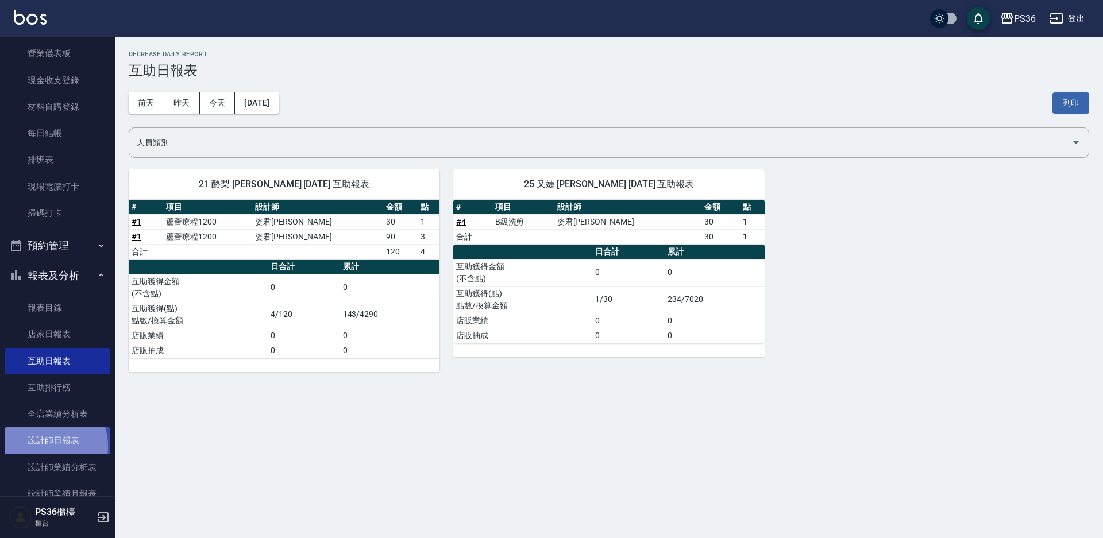
click at [44, 446] on link "設計師日報表" at bounding box center [58, 441] width 106 height 26
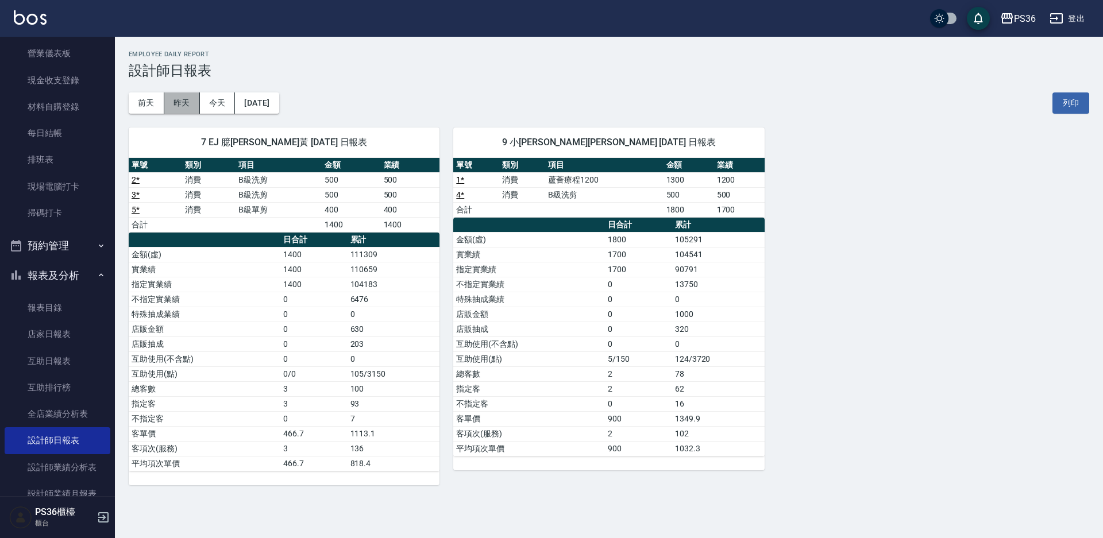
click at [187, 102] on button "昨天" at bounding box center [182, 103] width 36 height 21
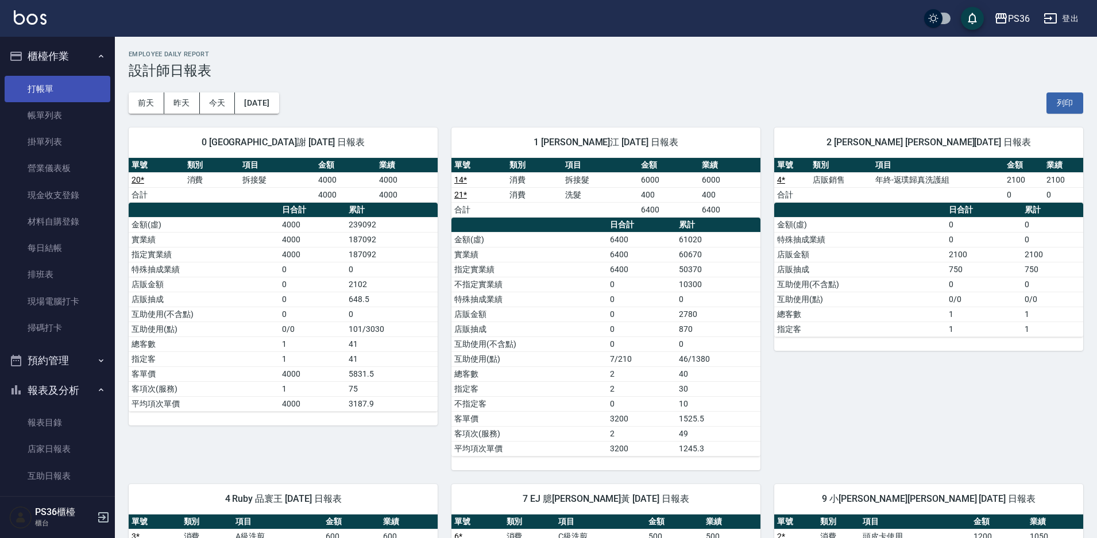
click at [47, 86] on link "打帳單" at bounding box center [58, 89] width 106 height 26
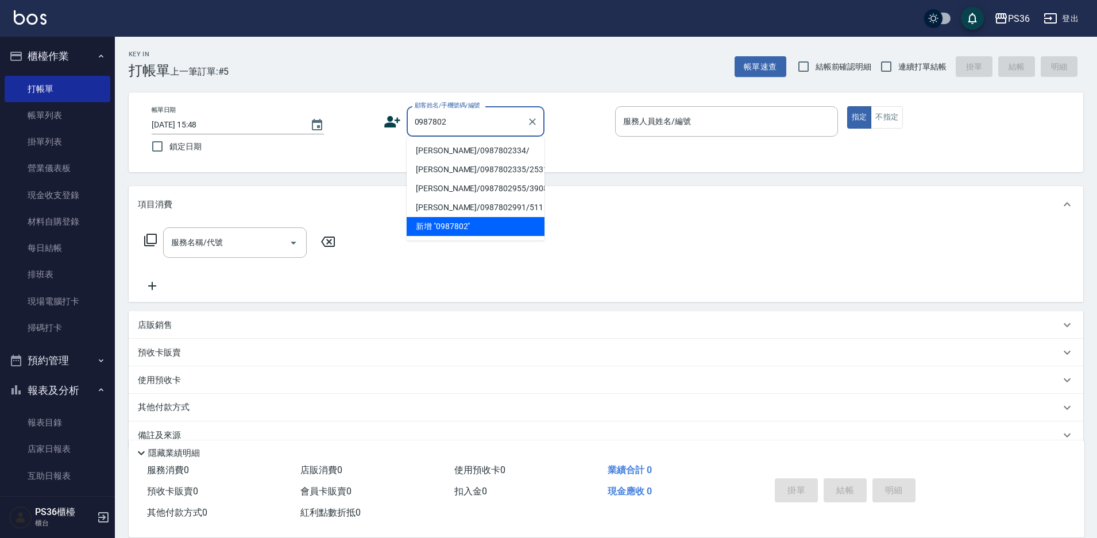
click at [457, 156] on li "[PERSON_NAME]/0987802334/" at bounding box center [476, 150] width 138 height 19
type input "[PERSON_NAME]/0987802334/"
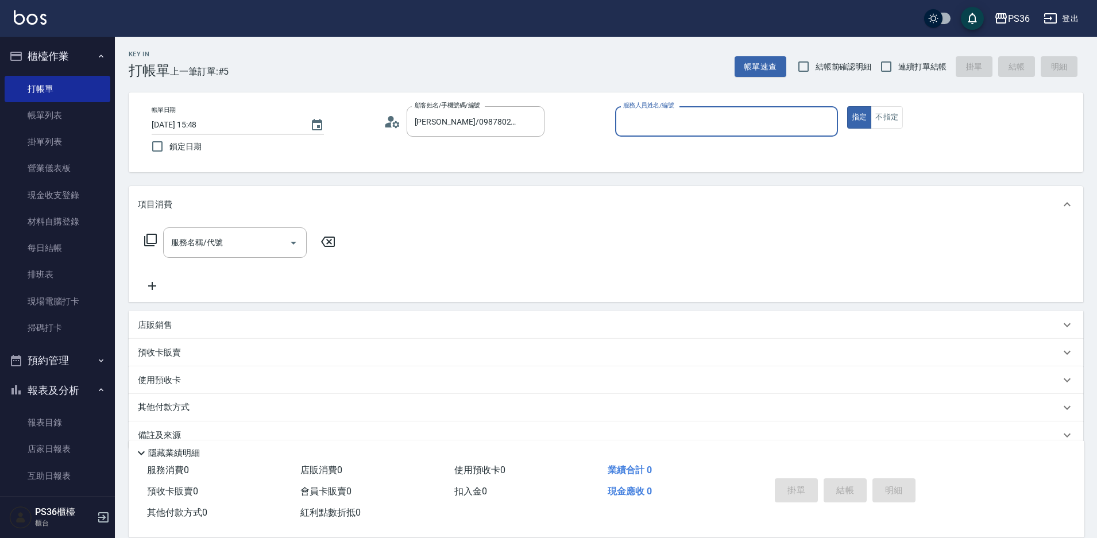
type input "小布-9"
click at [148, 247] on icon at bounding box center [151, 240] width 14 height 14
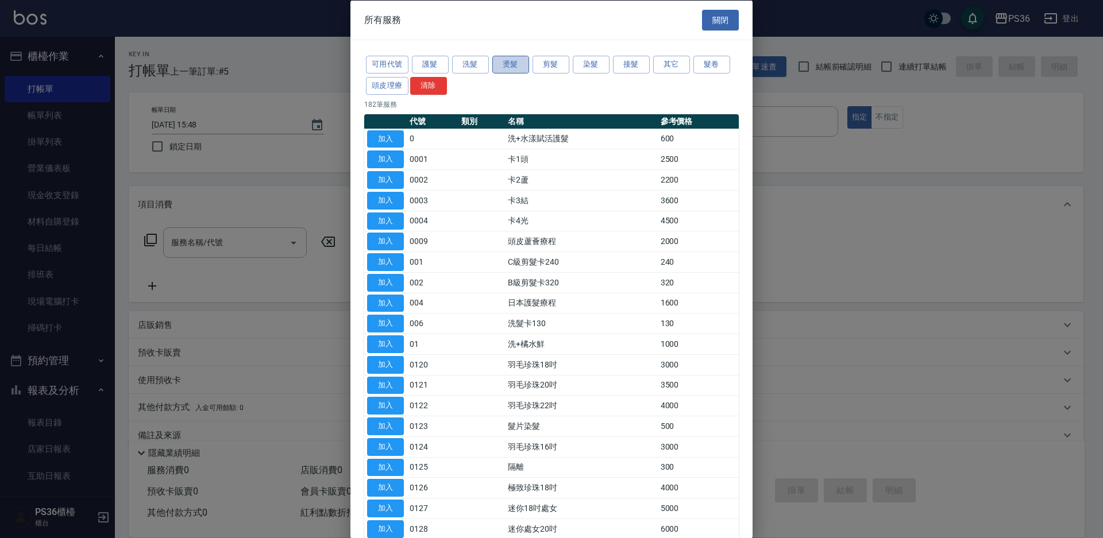
click at [513, 68] on button "燙髮" at bounding box center [510, 65] width 37 height 18
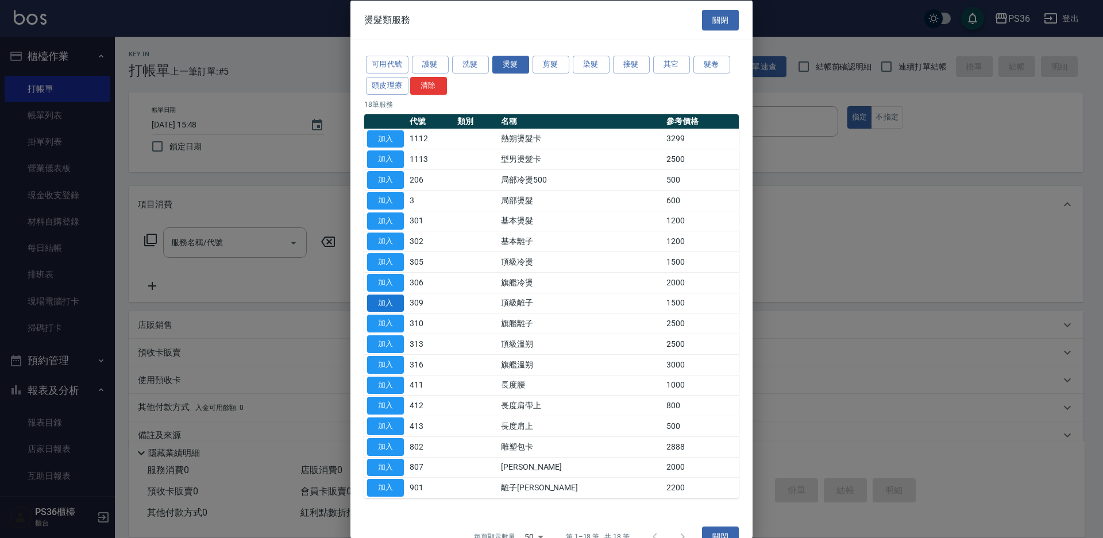
click at [386, 301] on button "加入" at bounding box center [385, 303] width 37 height 18
type input "頂級離子(309)"
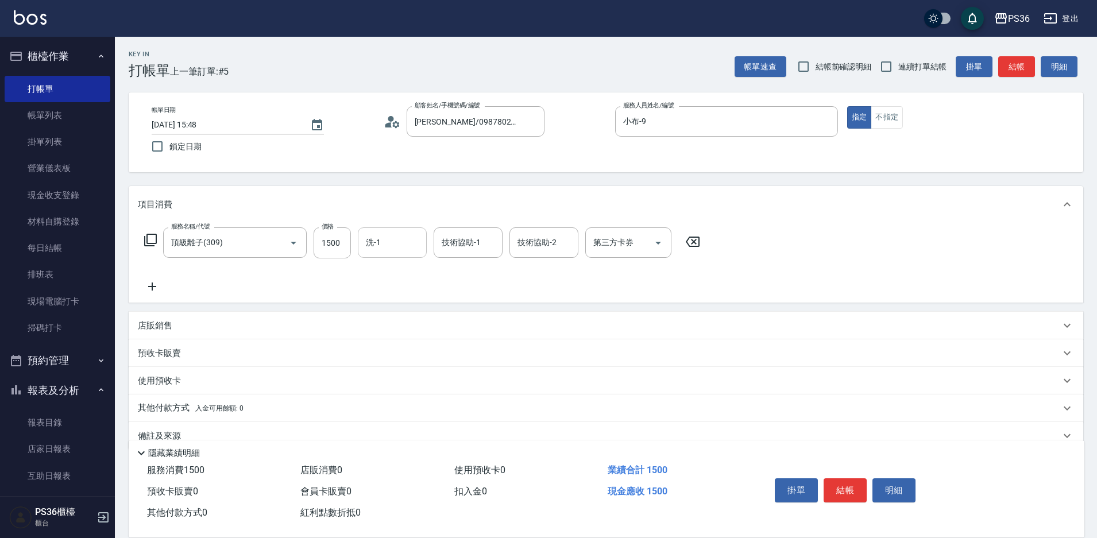
click at [408, 253] on div "洗-1" at bounding box center [392, 243] width 69 height 30
type input "又婕-25"
click at [848, 487] on button "結帳" at bounding box center [845, 491] width 43 height 24
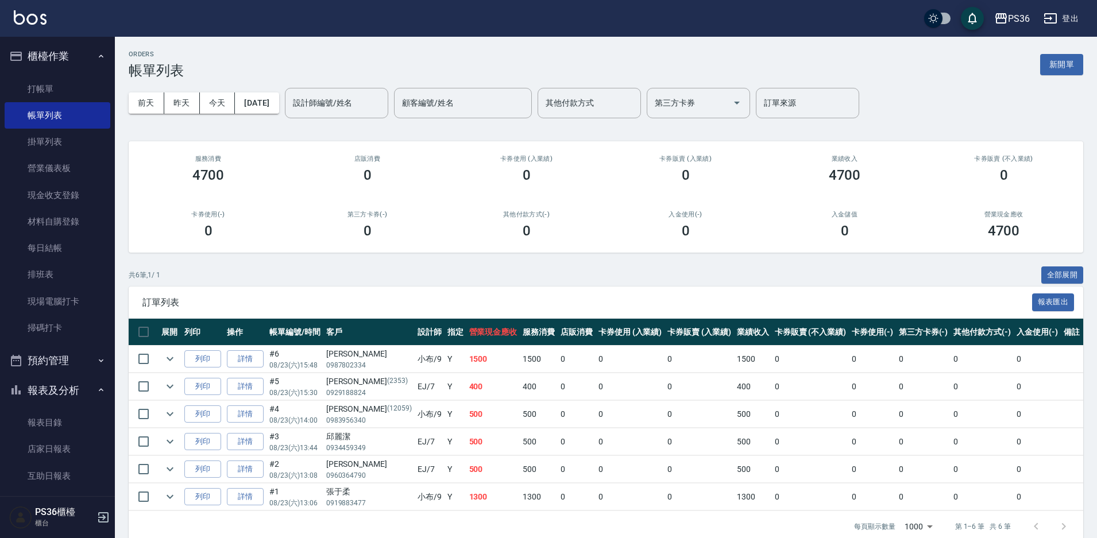
click at [2, 81] on nav "櫃檯作業 打帳單 帳單列表 掛單列表 營業儀表板 現金收支登錄 材料自購登錄 每日結帳 排班表 現場電腦打卡 掃碼打卡 預約管理 預約管理 單日預約紀錄 單週…" at bounding box center [57, 267] width 115 height 460
click at [36, 87] on link "打帳單" at bounding box center [58, 89] width 106 height 26
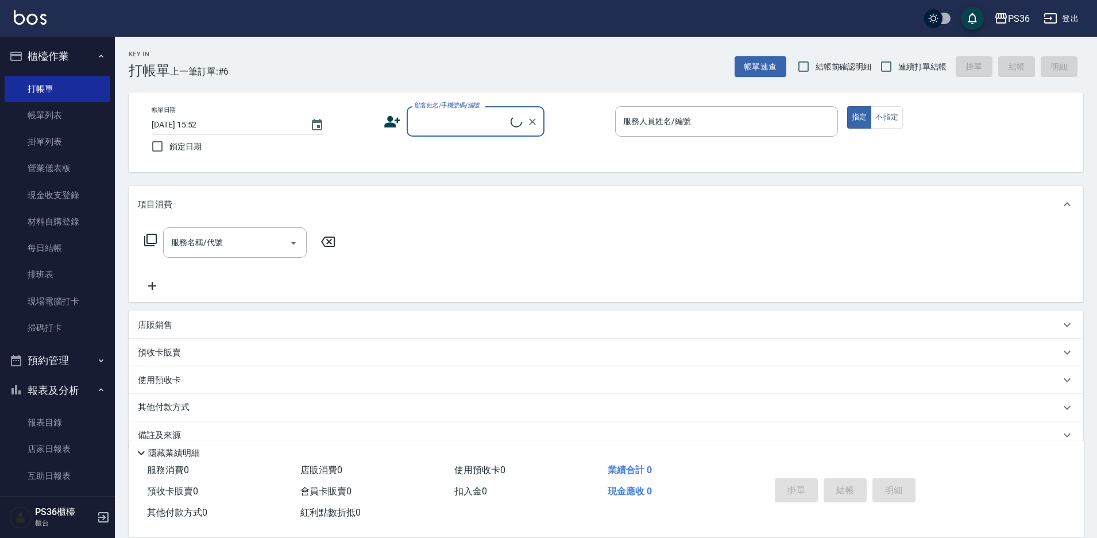
click at [455, 123] on input "顧客姓名/手機號碼/編號" at bounding box center [461, 121] width 99 height 20
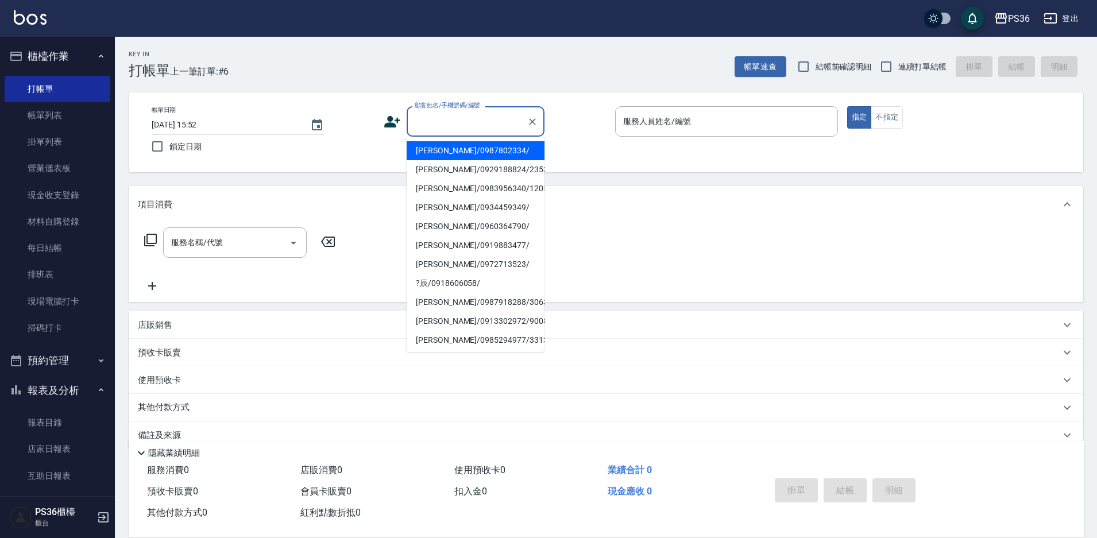
click at [398, 123] on icon at bounding box center [392, 121] width 17 height 17
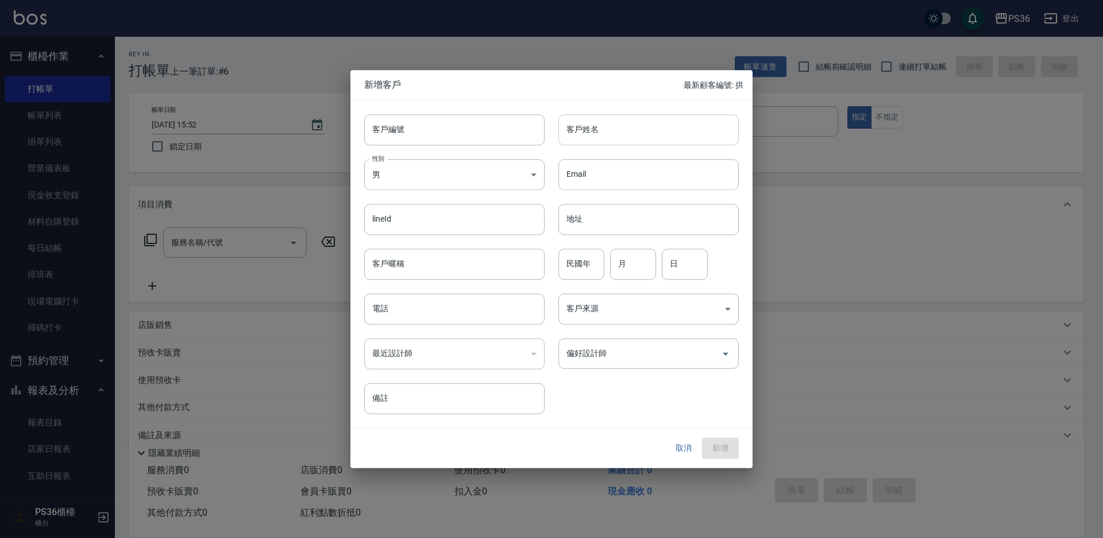
click at [598, 134] on input "客戶姓名" at bounding box center [649, 129] width 180 height 31
type input "[PERSON_NAME]"
type input "0908630178"
click at [715, 446] on button "新增" at bounding box center [720, 448] width 37 height 21
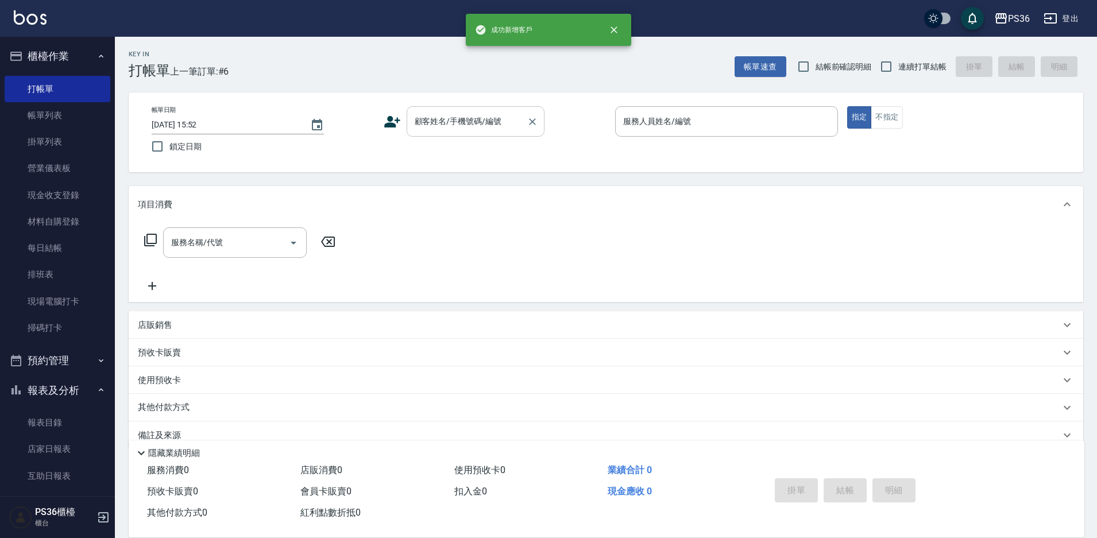
click at [482, 123] on input "顧客姓名/手機號碼/編號" at bounding box center [467, 121] width 110 height 20
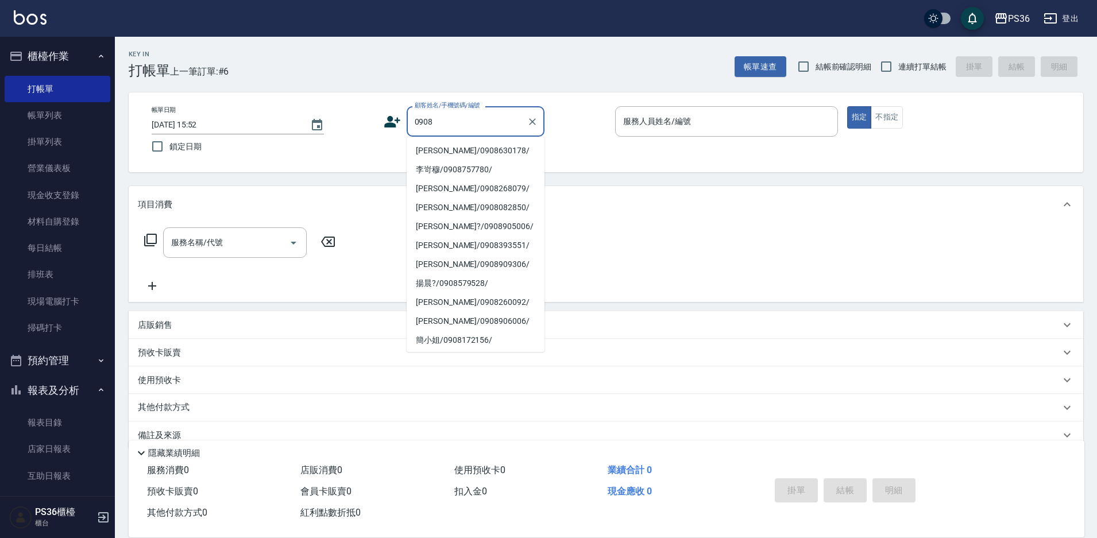
click at [452, 145] on li "[PERSON_NAME]/0908630178/" at bounding box center [476, 150] width 138 height 19
type input "[PERSON_NAME]/0908630178/"
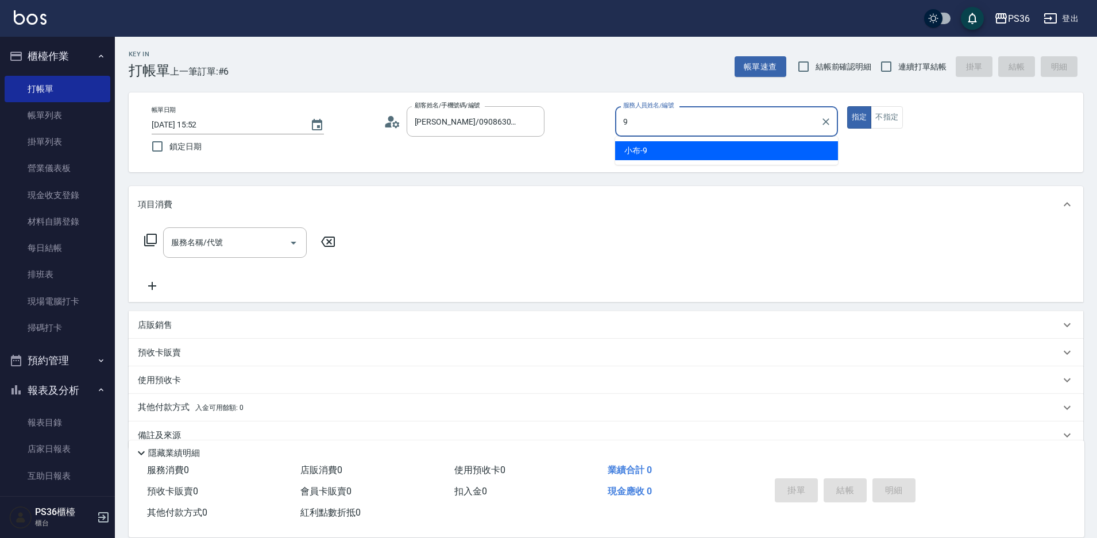
type input "小布-9"
type button "true"
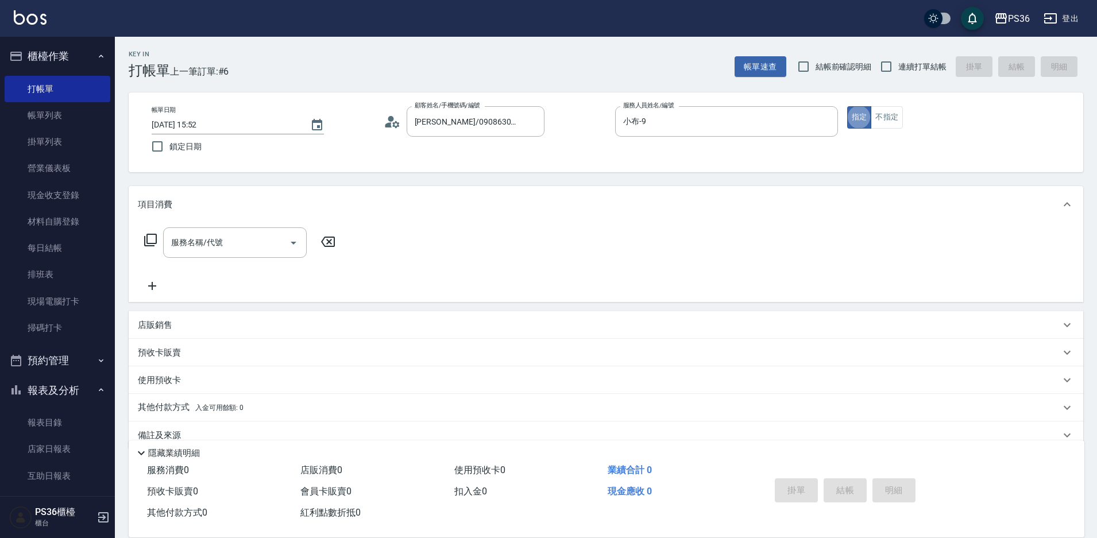
click at [398, 122] on icon at bounding box center [392, 121] width 17 height 17
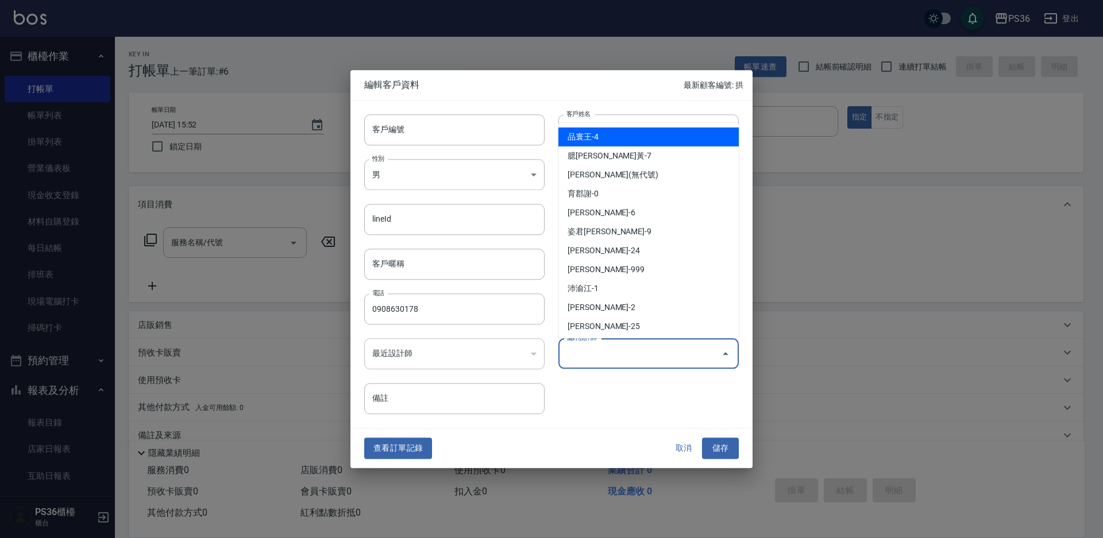
click at [645, 346] on input "偏好設計師" at bounding box center [640, 354] width 153 height 20
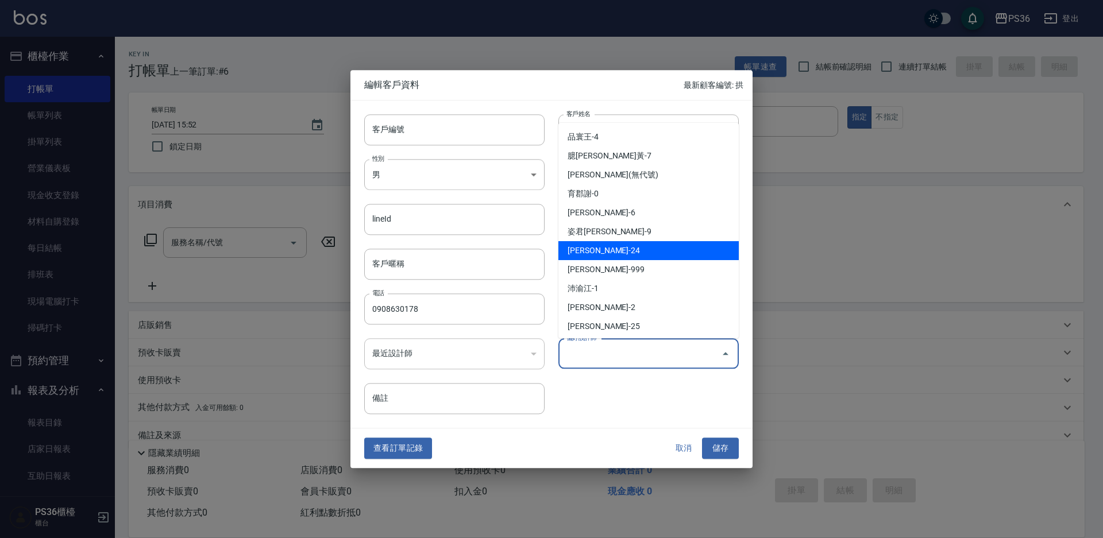
scroll to position [97, 0]
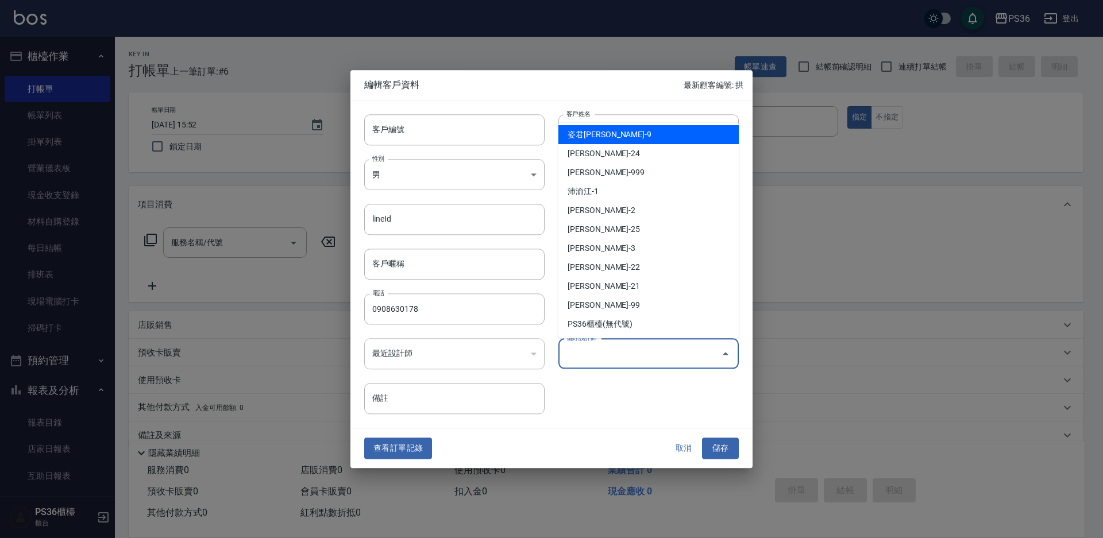
click at [625, 132] on li "姿君[PERSON_NAME]-9" at bounding box center [649, 134] width 180 height 19
type input "姿君[PERSON_NAME]"
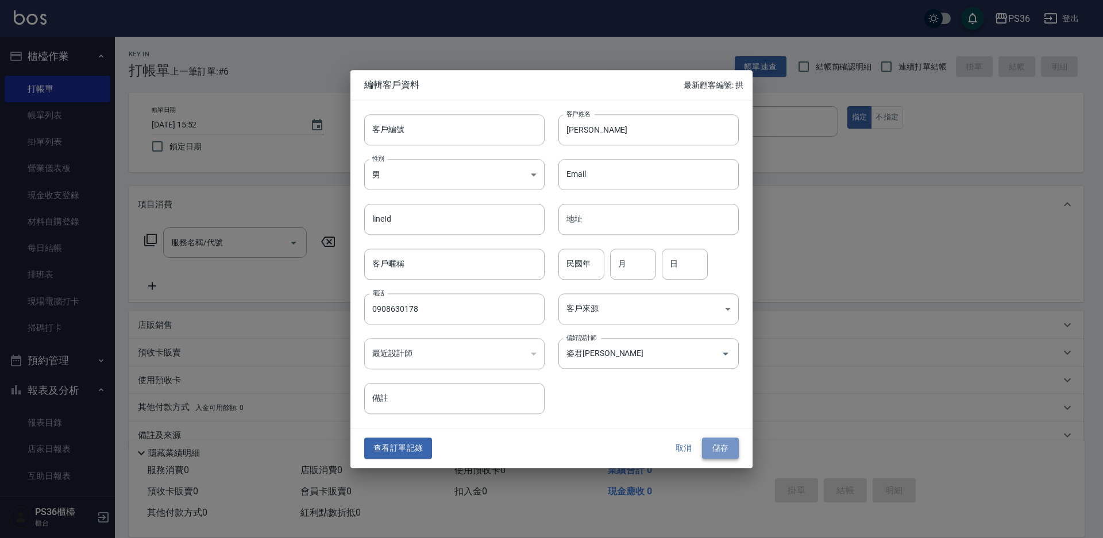
click at [720, 445] on button "儲存" at bounding box center [720, 448] width 37 height 21
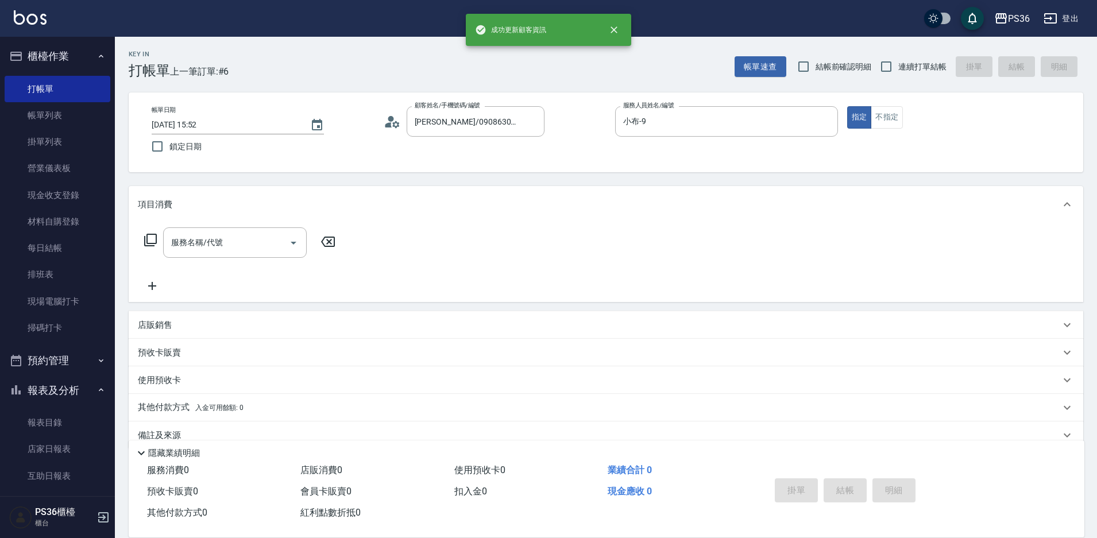
click at [149, 238] on icon at bounding box center [151, 240] width 14 height 14
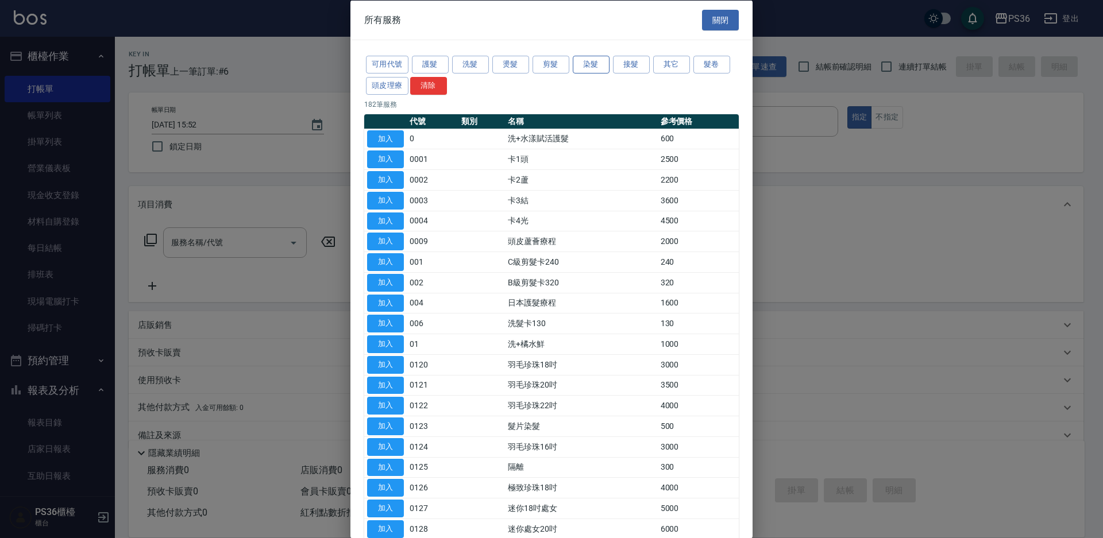
click at [589, 64] on button "染髮" at bounding box center [591, 65] width 37 height 18
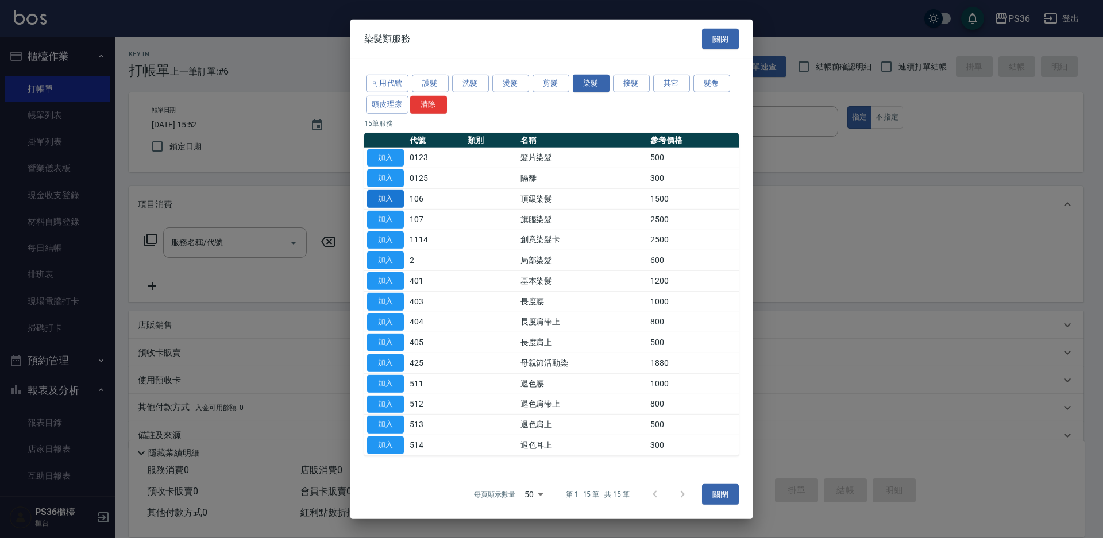
click at [392, 196] on button "加入" at bounding box center [385, 199] width 37 height 18
type input "頂級染髮(106)"
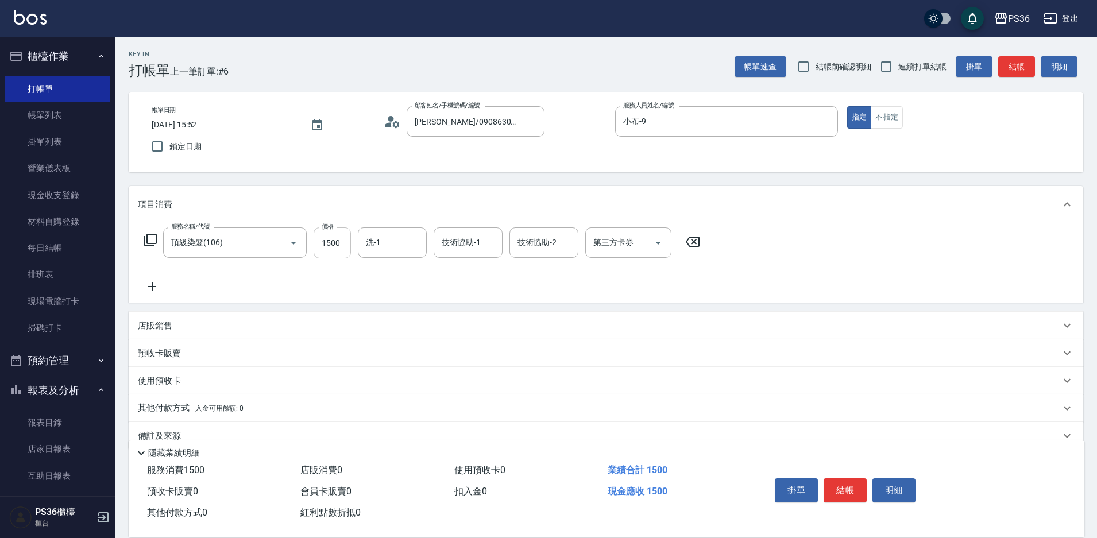
click at [327, 249] on input "1500" at bounding box center [332, 243] width 37 height 31
type input "1999"
type input "又婕-25"
click at [845, 488] on button "結帳" at bounding box center [845, 491] width 43 height 24
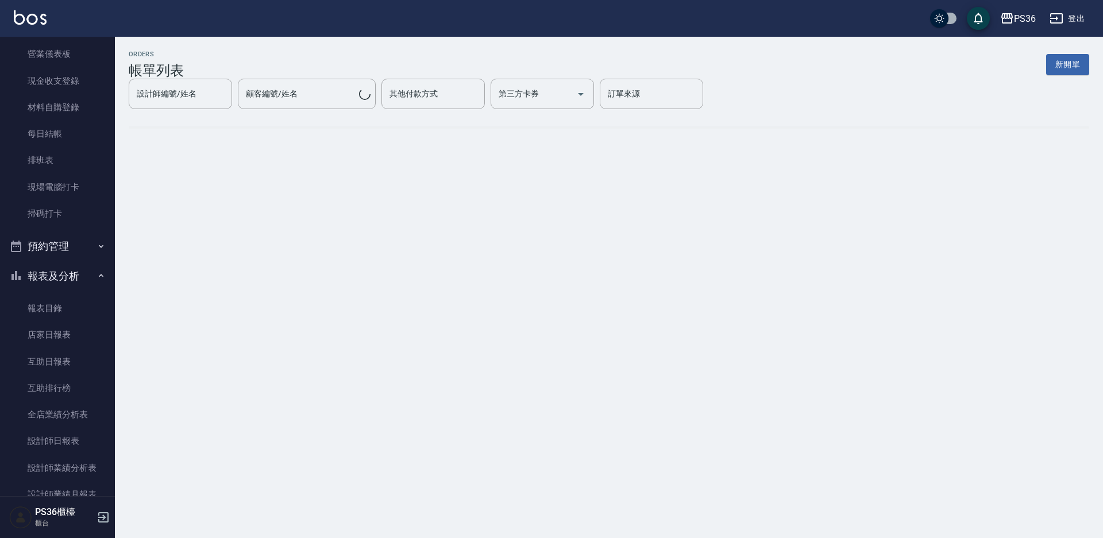
scroll to position [172, 0]
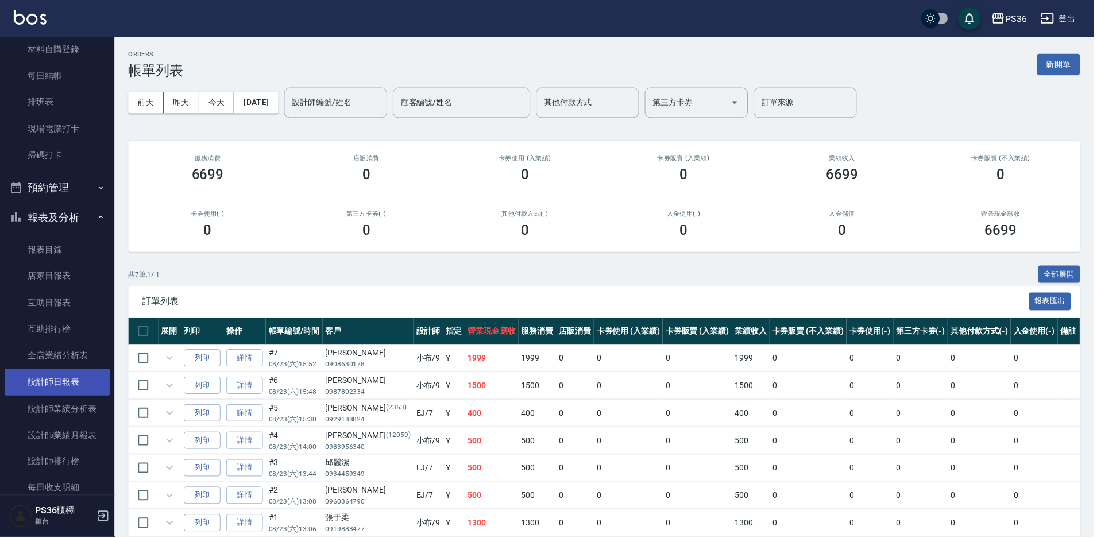
click at [55, 386] on link "設計師日報表" at bounding box center [58, 383] width 106 height 26
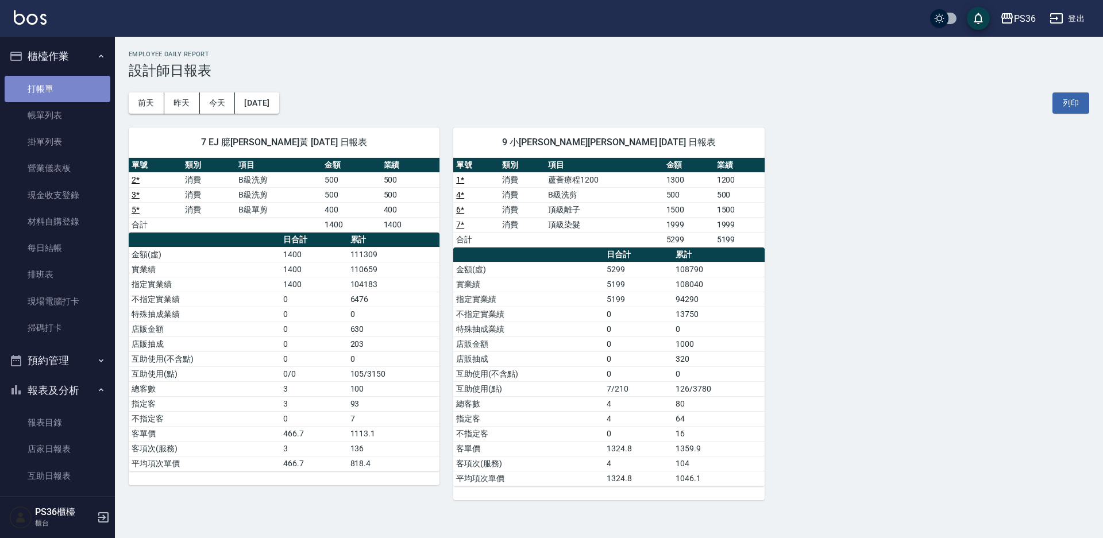
click at [62, 91] on link "打帳單" at bounding box center [58, 89] width 106 height 26
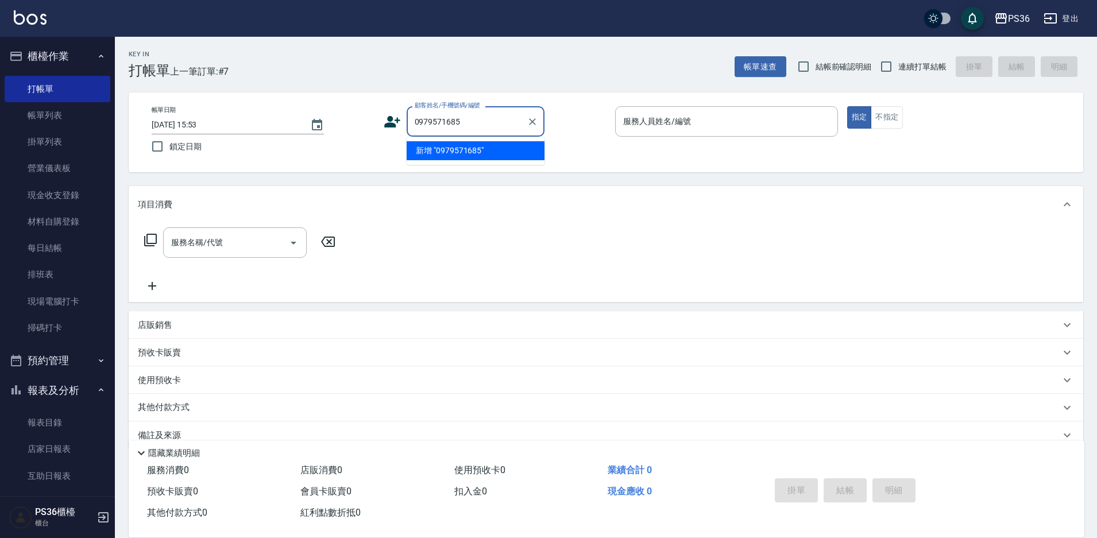
click at [463, 146] on li "新增 "0979571685"" at bounding box center [476, 150] width 138 height 19
type input "0979571685"
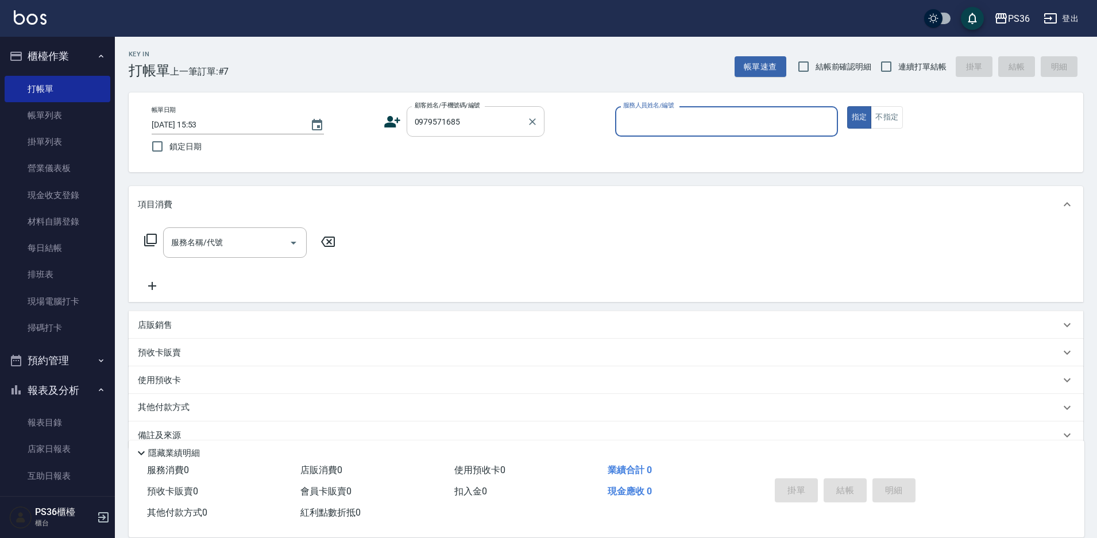
click at [474, 128] on input "0979571685" at bounding box center [467, 121] width 110 height 20
click at [393, 122] on icon at bounding box center [392, 121] width 17 height 17
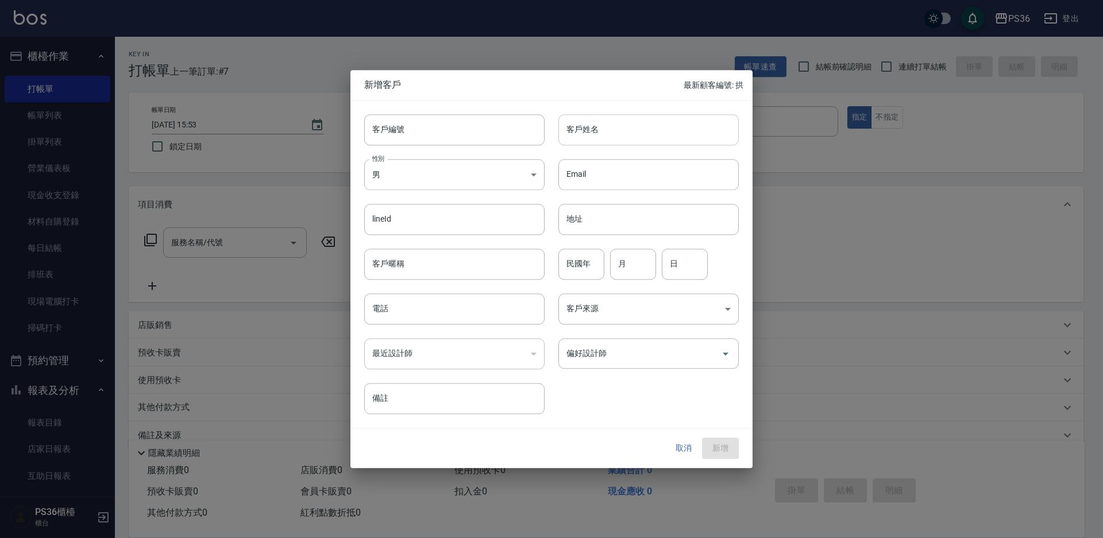
type input "0979571685"
click at [611, 134] on input "客戶姓名" at bounding box center [649, 129] width 180 height 31
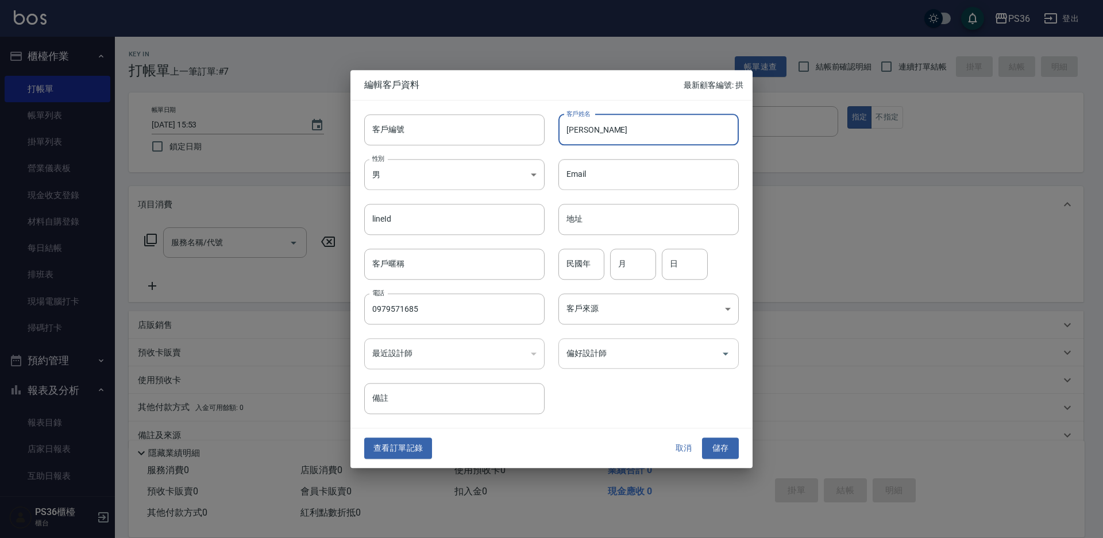
type input "[PERSON_NAME]"
click at [584, 352] on input "偏好設計師" at bounding box center [640, 354] width 153 height 20
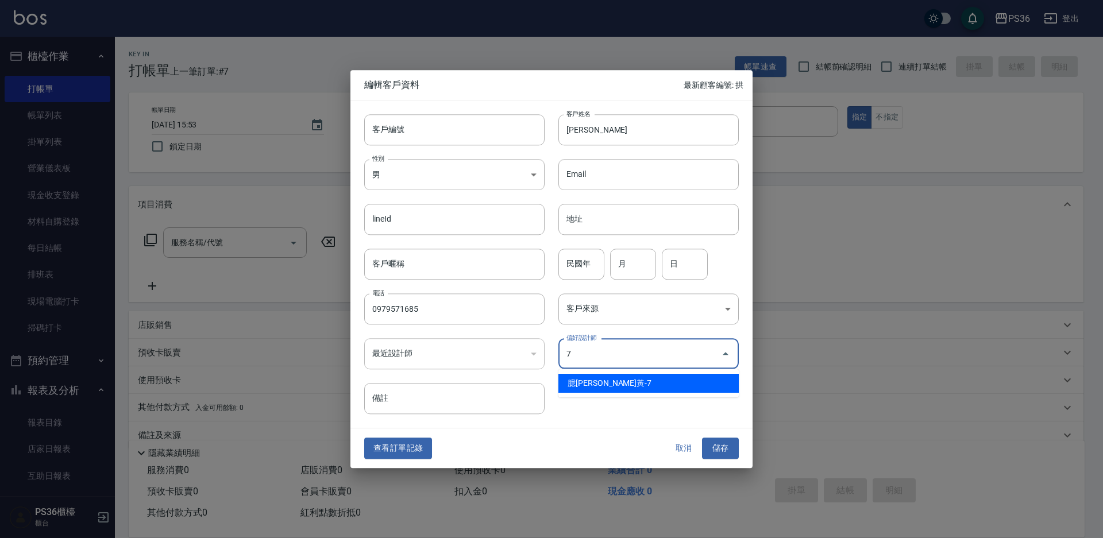
type input "臆[PERSON_NAME]"
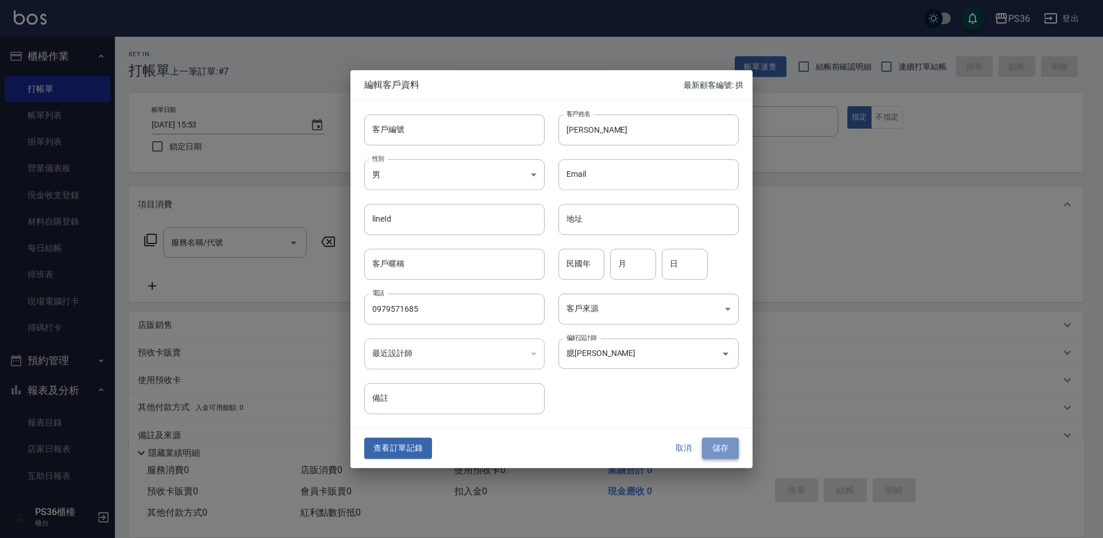
click at [711, 445] on button "儲存" at bounding box center [720, 448] width 37 height 21
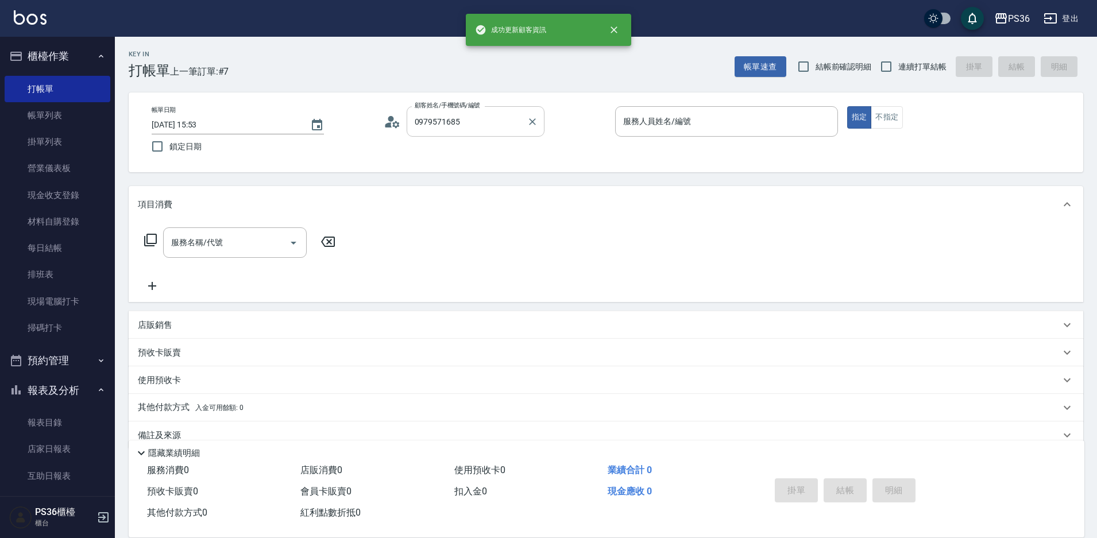
click at [494, 128] on input "0979571685" at bounding box center [467, 121] width 110 height 20
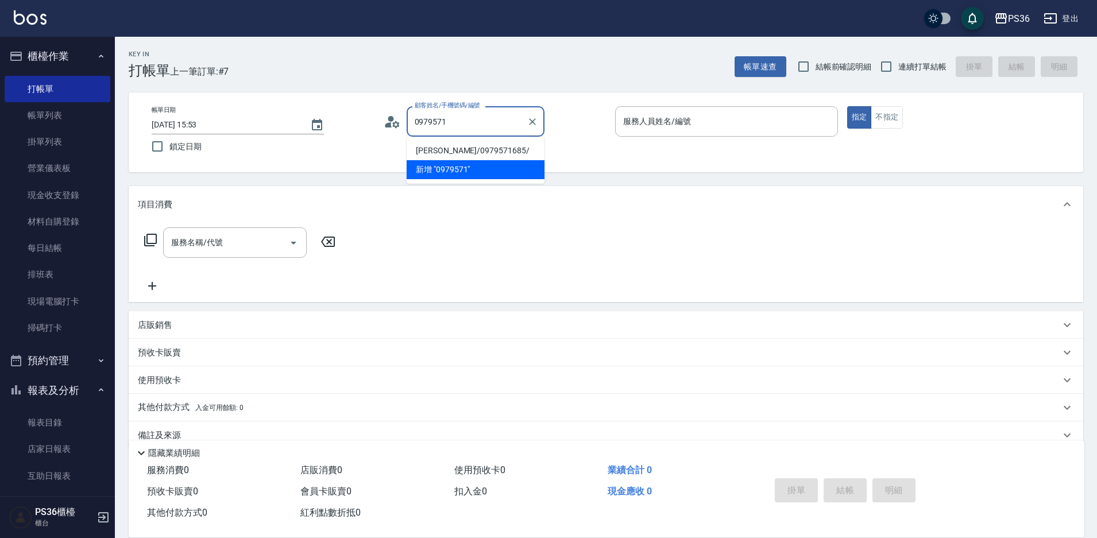
click at [448, 155] on li "[PERSON_NAME]/0979571685/" at bounding box center [476, 150] width 138 height 19
type input "[PERSON_NAME]/0979571685/"
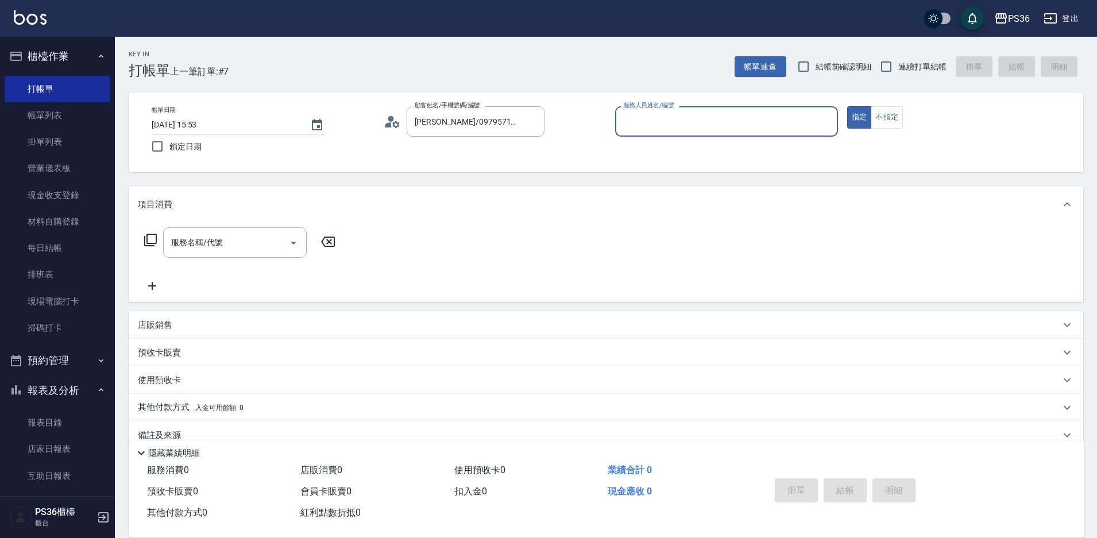
type input "EJ-7"
click at [209, 249] on input "服務名稱/代號" at bounding box center [226, 243] width 116 height 20
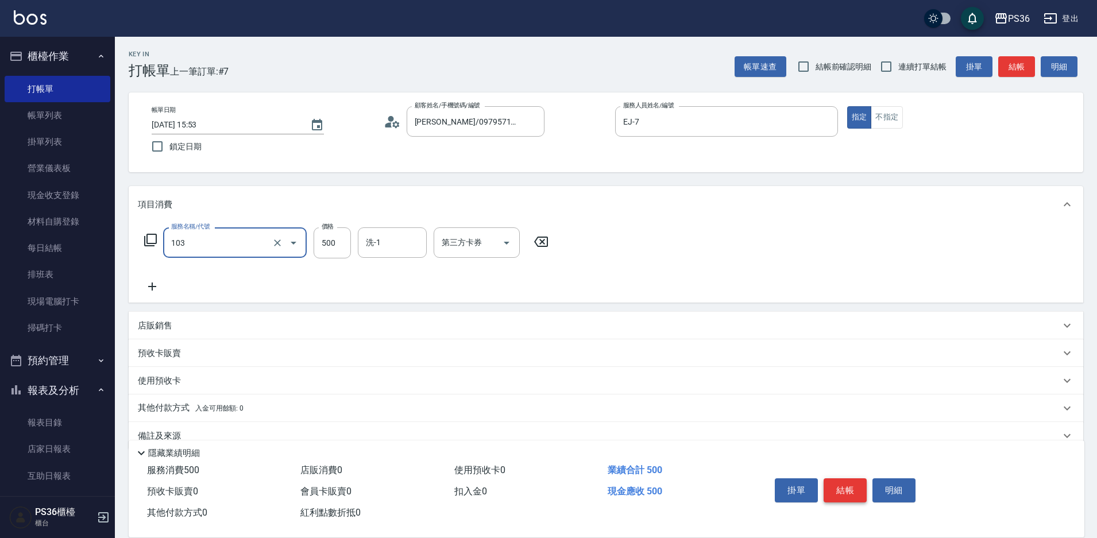
type input "B級洗剪(103)"
click at [833, 479] on button "結帳" at bounding box center [845, 491] width 43 height 24
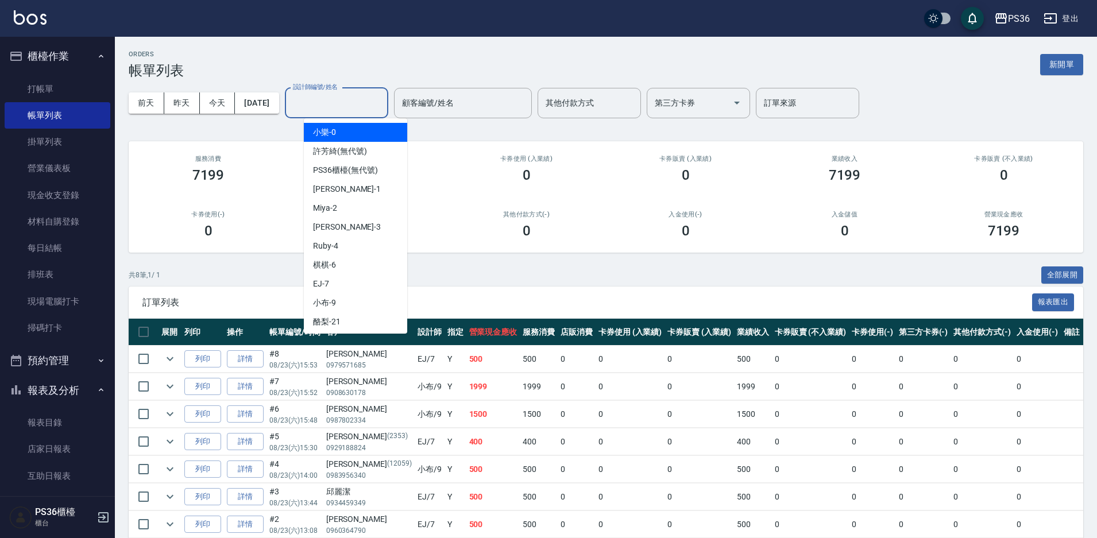
click at [339, 109] on input "設計師編號/姓名" at bounding box center [336, 103] width 93 height 20
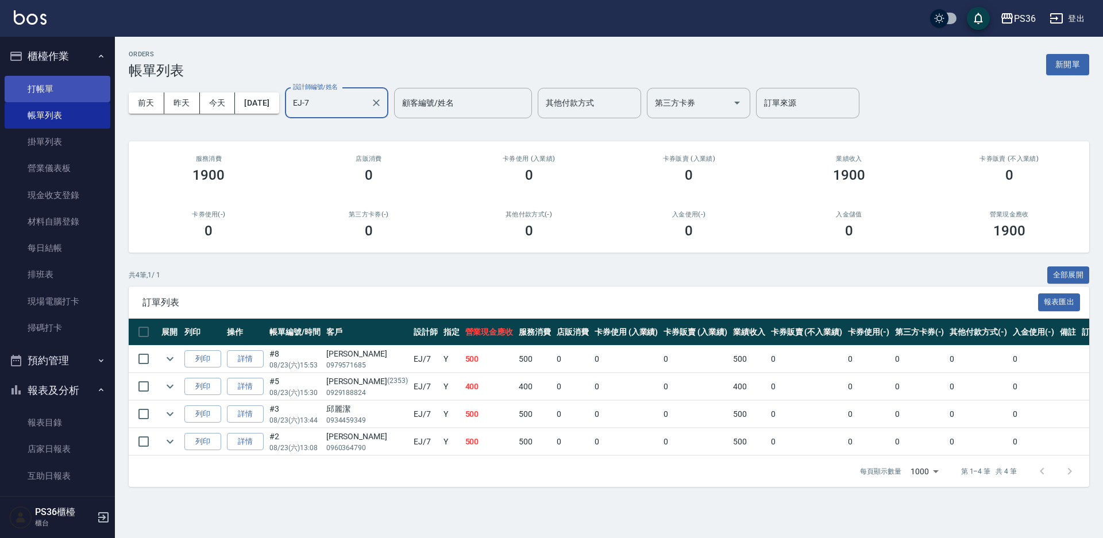
type input "EJ-7"
click at [57, 89] on link "打帳單" at bounding box center [58, 89] width 106 height 26
